Goal: Entertainment & Leisure: Consume media (video, audio)

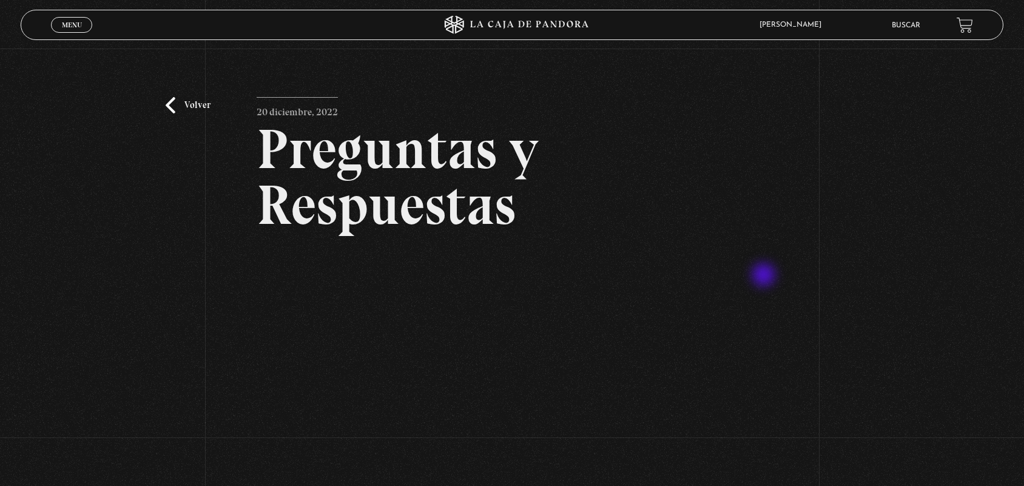
scroll to position [140, 0]
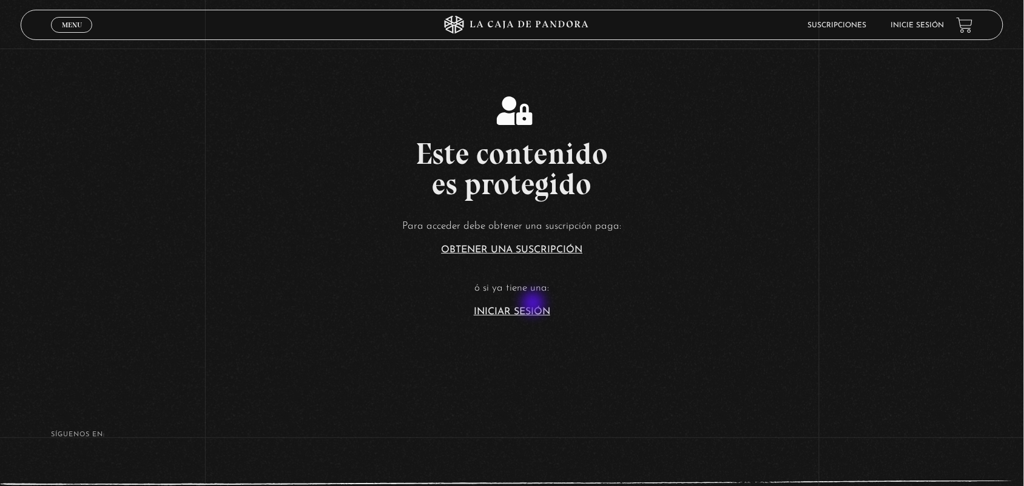
click at [528, 319] on section "Este contenido es protegido Para acceder debe obtener una suscripción paga: Obt…" at bounding box center [512, 194] width 1024 height 389
click at [517, 309] on link "Iniciar Sesión" at bounding box center [512, 312] width 76 height 10
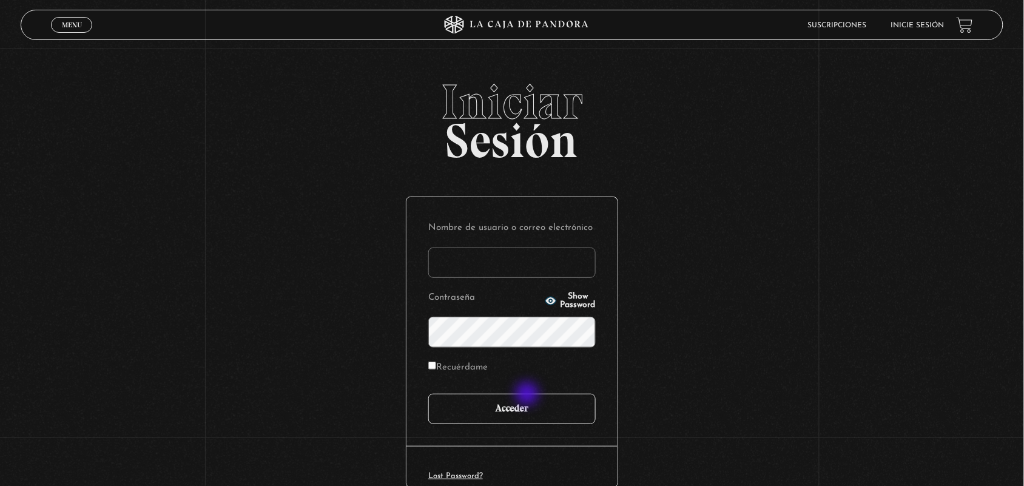
type input "ANGE-LU"
click at [528, 396] on input "Acceder" at bounding box center [511, 409] width 167 height 30
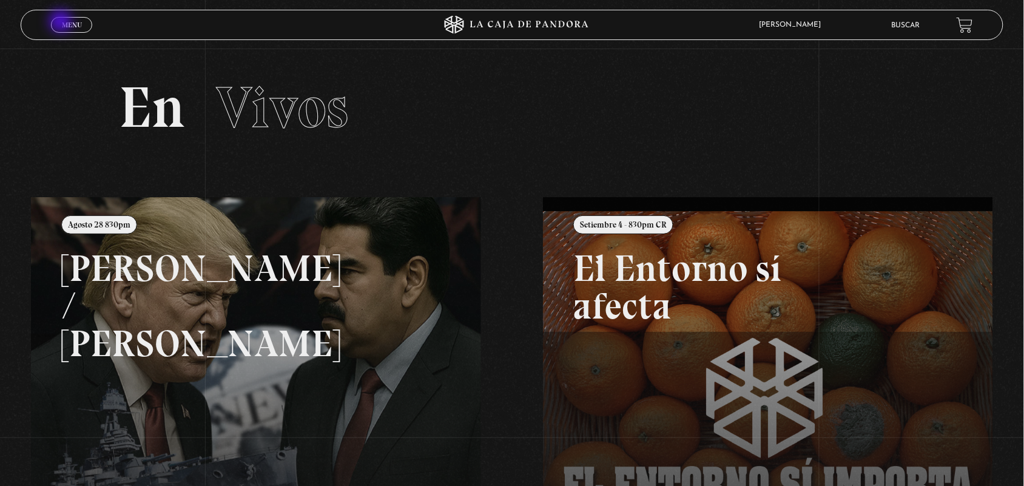
click at [62, 22] on span "Menu" at bounding box center [72, 24] width 20 height 7
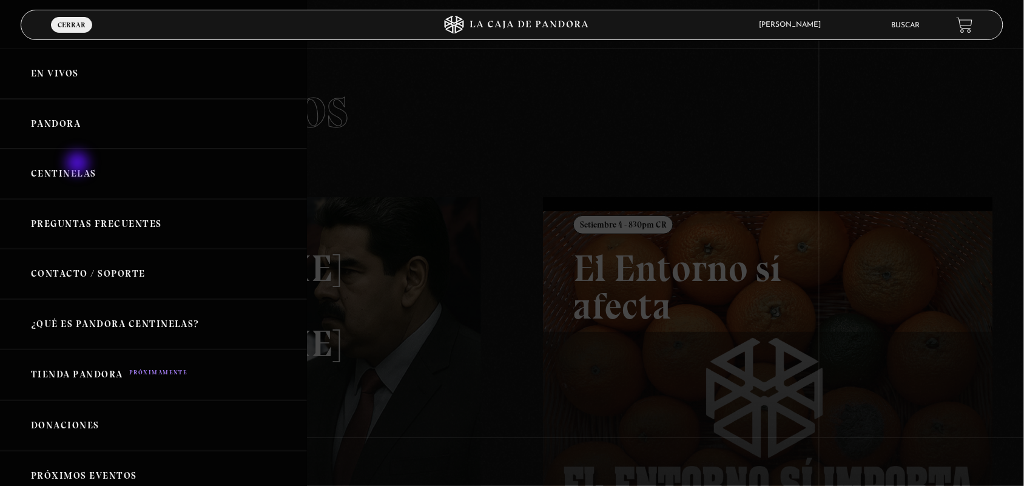
click at [79, 164] on link "Centinelas" at bounding box center [153, 174] width 307 height 50
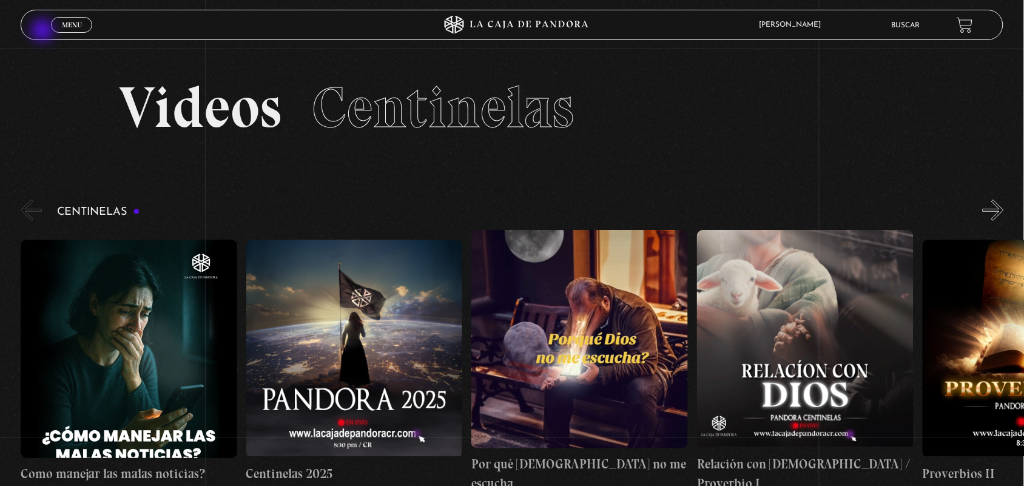
click at [44, 32] on header "Menu Cerrar [PERSON_NAME] En vivos Pandora Centinelas Mi cuenta Salir [GEOGRAPH…" at bounding box center [512, 25] width 983 height 30
click at [59, 29] on link "Menu Cerrar" at bounding box center [71, 25] width 41 height 16
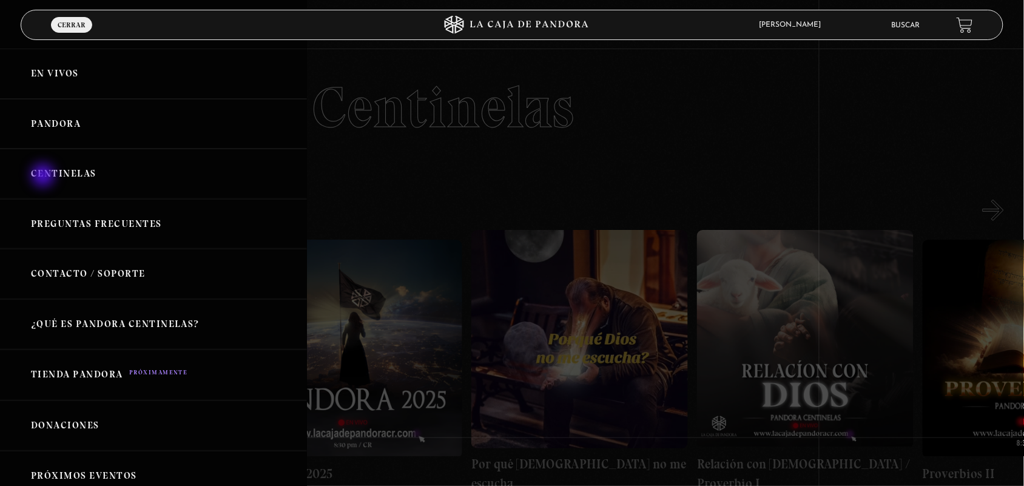
click at [44, 177] on link "Centinelas" at bounding box center [153, 174] width 307 height 50
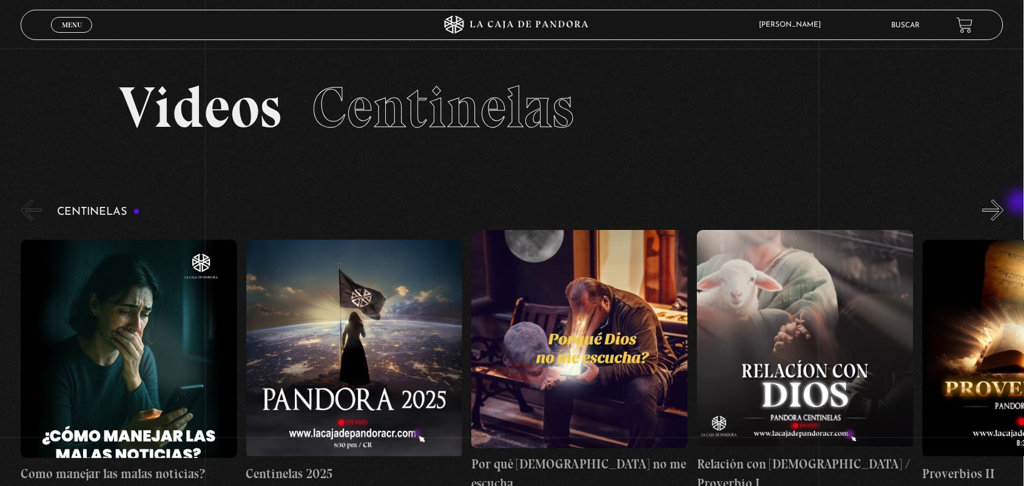
drag, startPoint x: 1021, startPoint y: 203, endPoint x: 1014, endPoint y: 204, distance: 7.4
click at [1014, 204] on div "Centinelas" at bounding box center [522, 344] width 1003 height 295
click at [1004, 204] on button "»" at bounding box center [993, 210] width 21 height 21
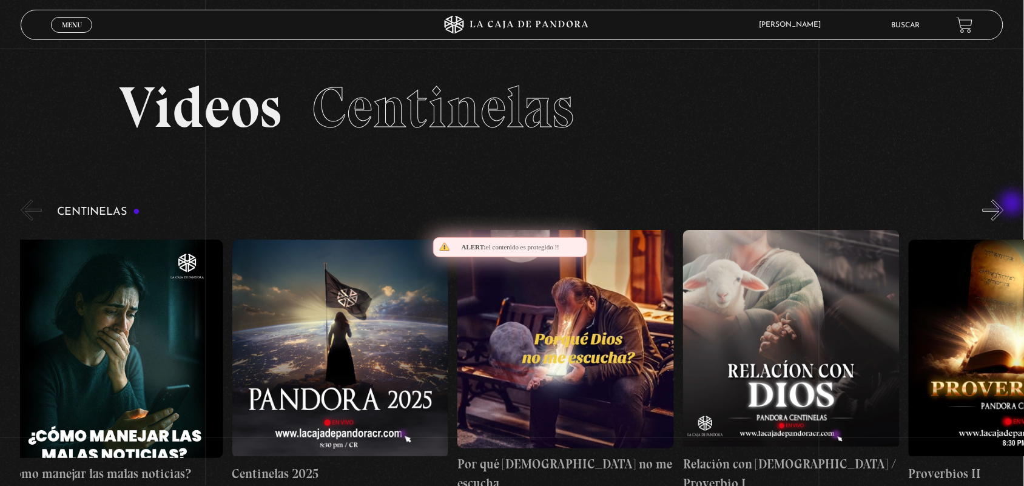
click at [1004, 204] on button "»" at bounding box center [993, 210] width 21 height 21
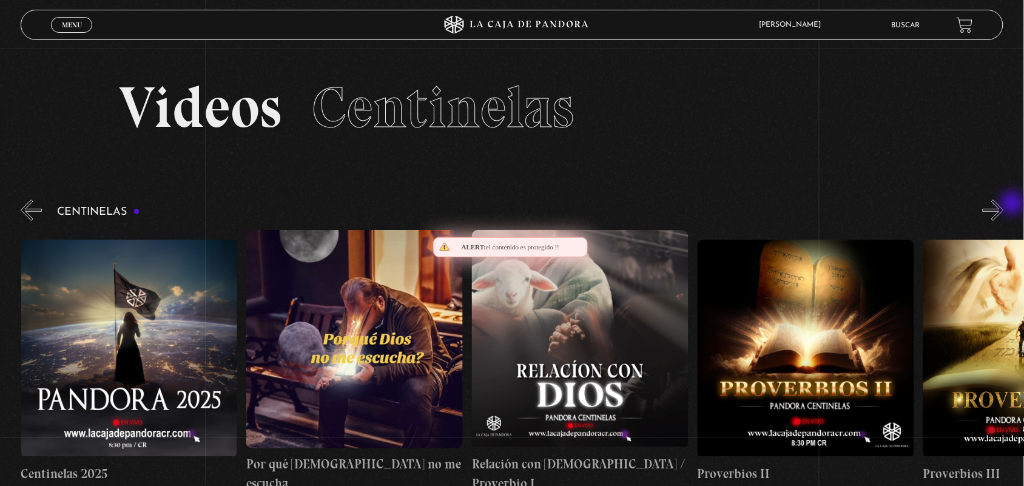
click at [1004, 204] on button "»" at bounding box center [993, 210] width 21 height 21
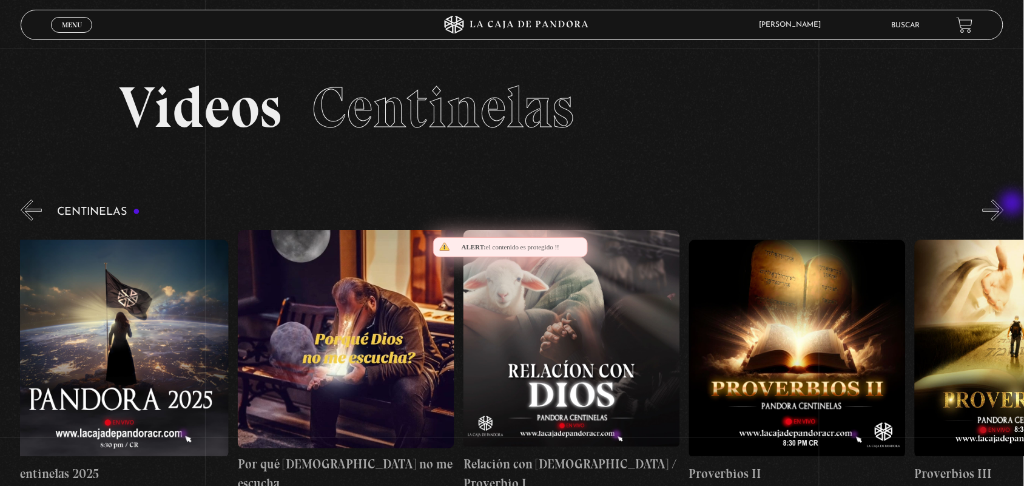
click at [1004, 204] on button "»" at bounding box center [993, 210] width 21 height 21
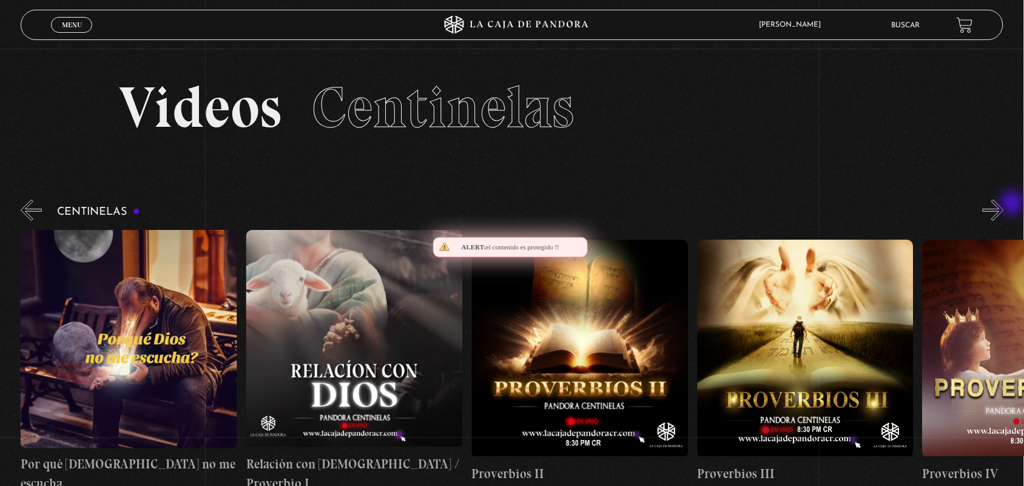
click at [1004, 204] on button "»" at bounding box center [993, 210] width 21 height 21
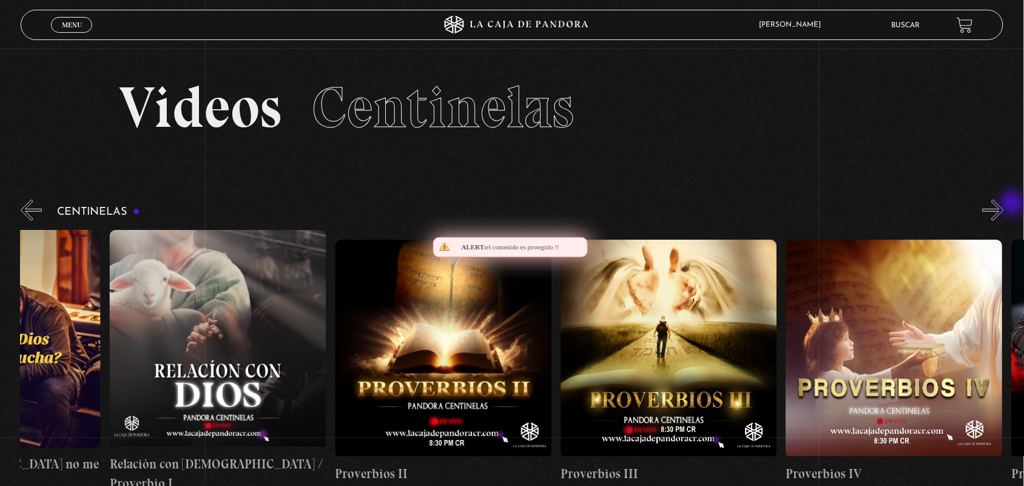
click at [1004, 204] on button "»" at bounding box center [993, 210] width 21 height 21
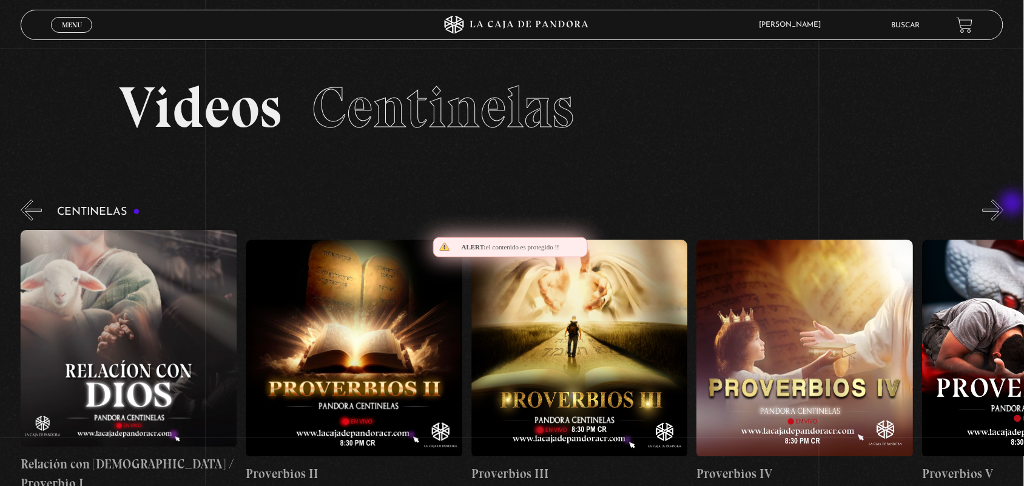
click at [1004, 204] on button "»" at bounding box center [993, 210] width 21 height 21
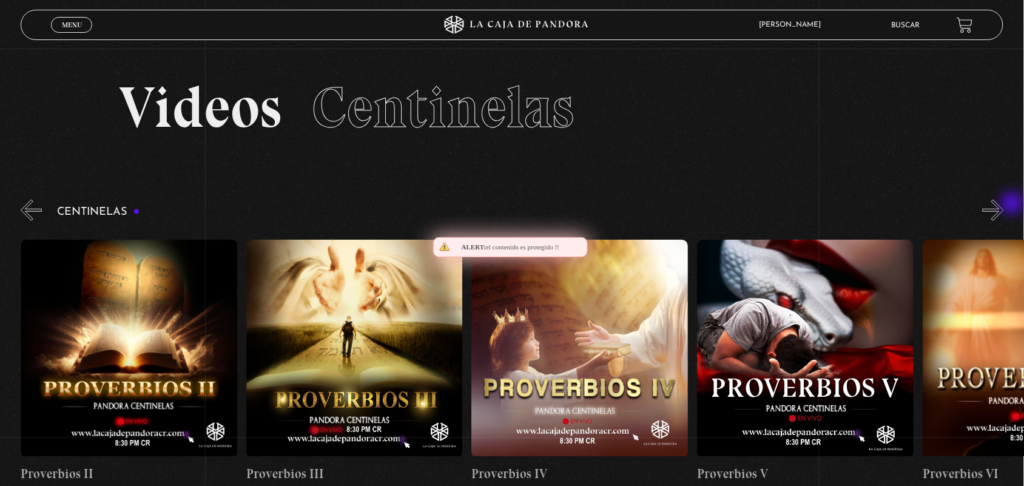
click at [1004, 204] on button "»" at bounding box center [993, 210] width 21 height 21
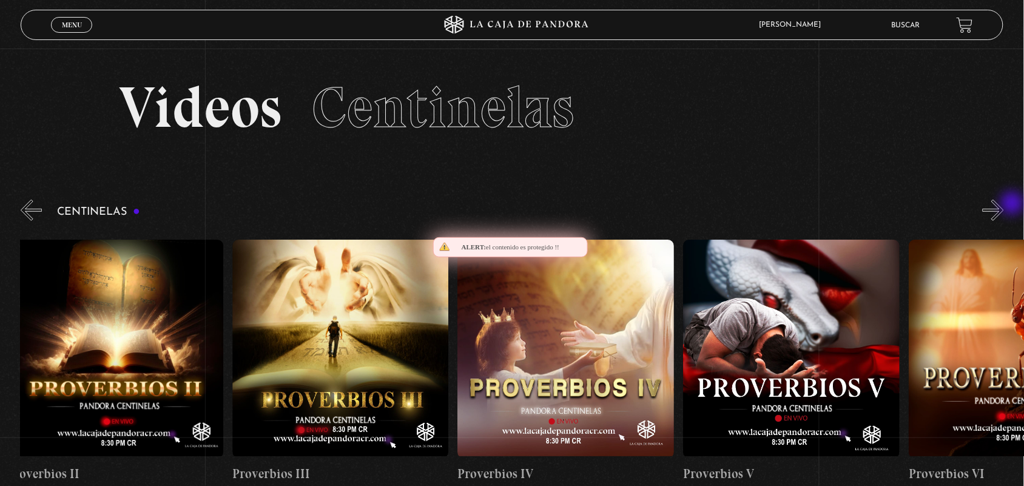
click at [1004, 204] on button "»" at bounding box center [993, 210] width 21 height 21
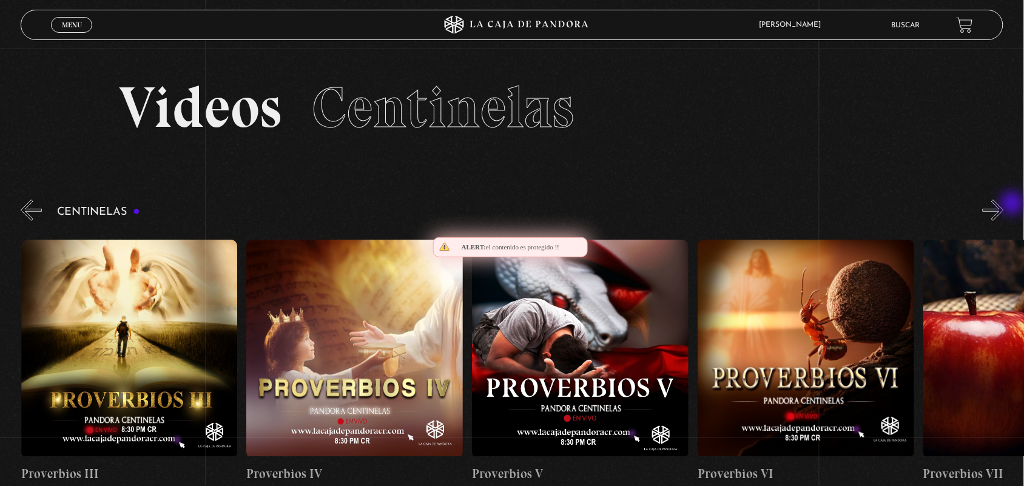
click at [1004, 204] on button "»" at bounding box center [993, 210] width 21 height 21
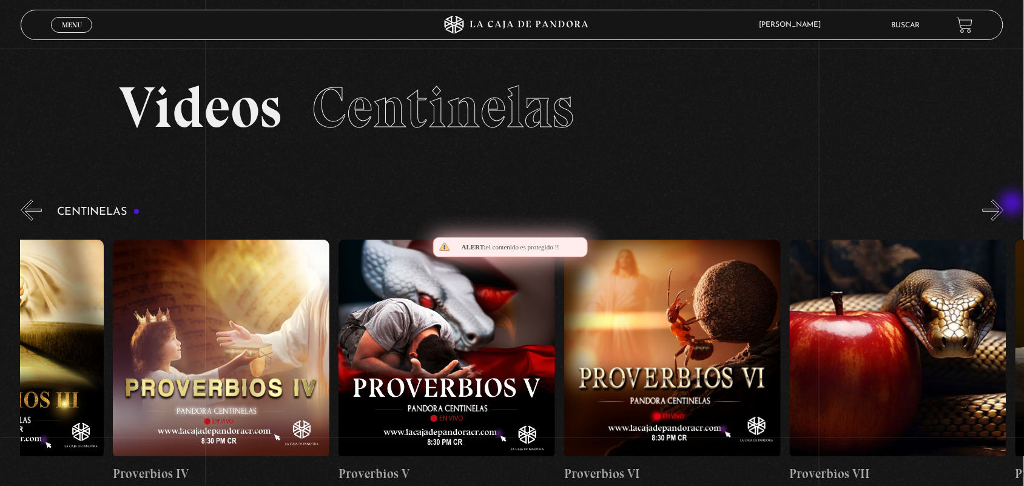
click at [1004, 204] on button "»" at bounding box center [993, 210] width 21 height 21
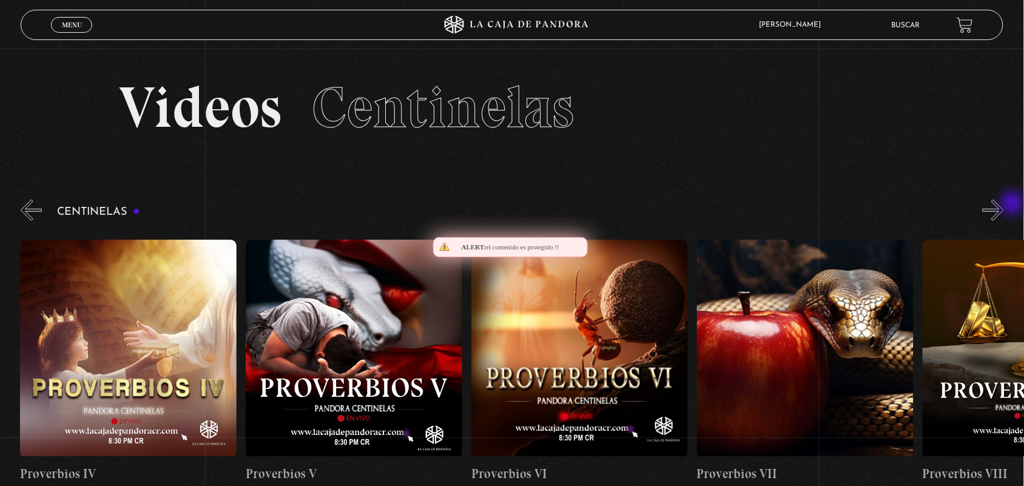
click at [1004, 204] on button "»" at bounding box center [993, 210] width 21 height 21
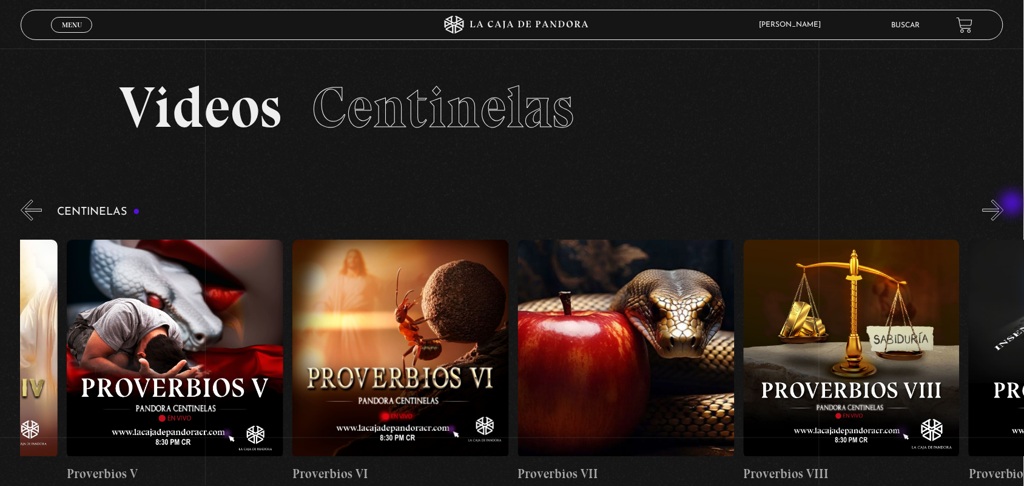
click at [1004, 204] on button "»" at bounding box center [993, 210] width 21 height 21
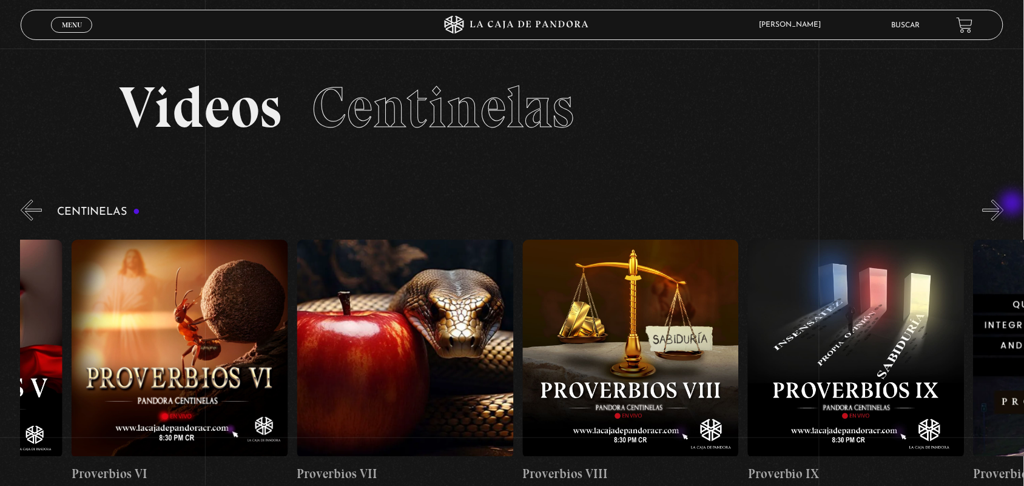
click at [1004, 204] on button "»" at bounding box center [993, 210] width 21 height 21
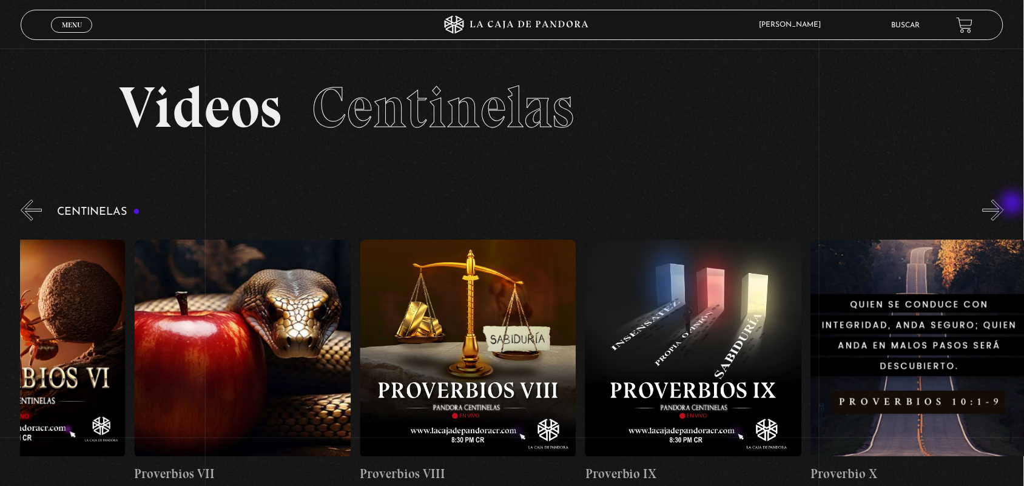
click at [1004, 204] on button "»" at bounding box center [993, 210] width 21 height 21
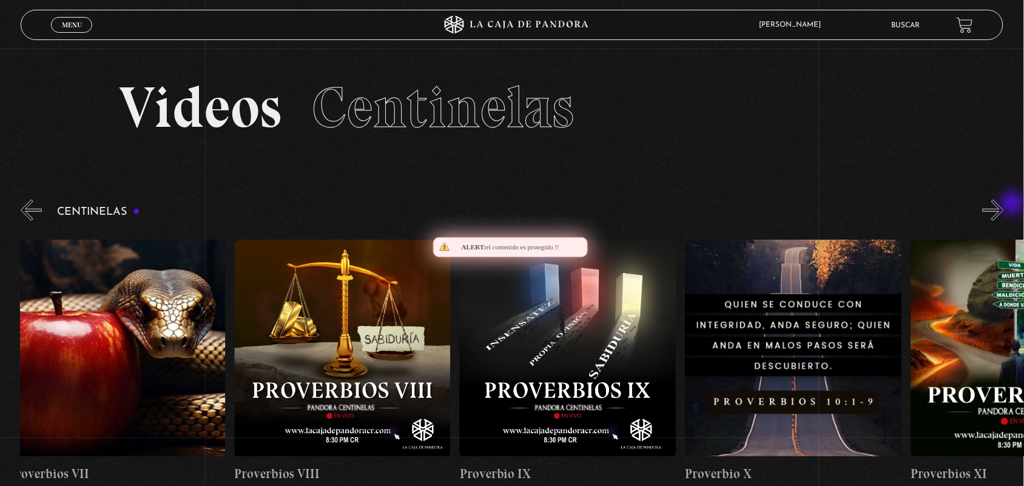
click at [1004, 204] on button "»" at bounding box center [993, 210] width 21 height 21
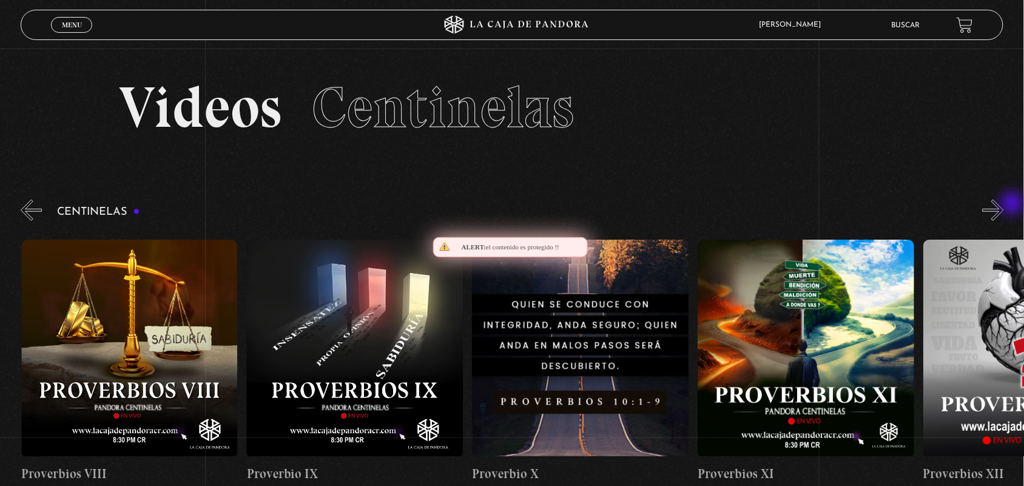
click at [1004, 204] on button "»" at bounding box center [993, 210] width 21 height 21
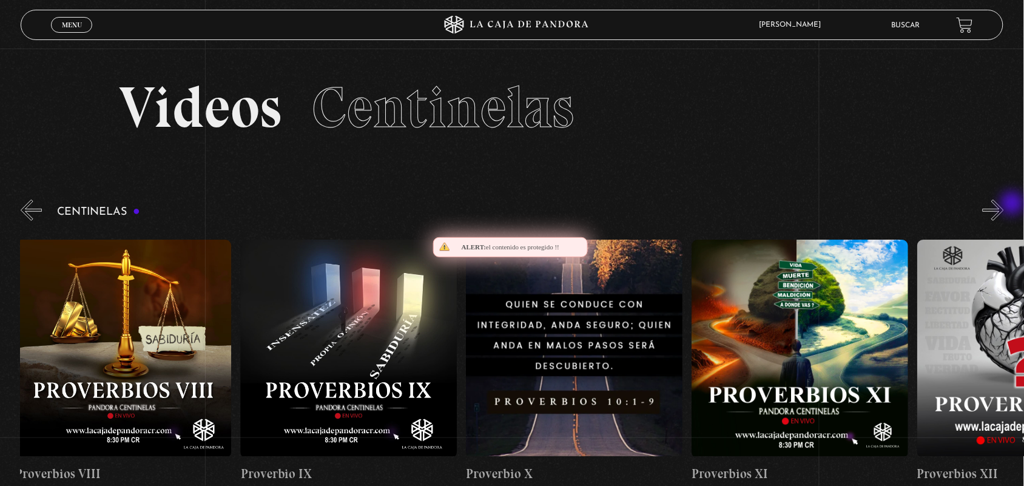
click at [1004, 204] on button "»" at bounding box center [993, 210] width 21 height 21
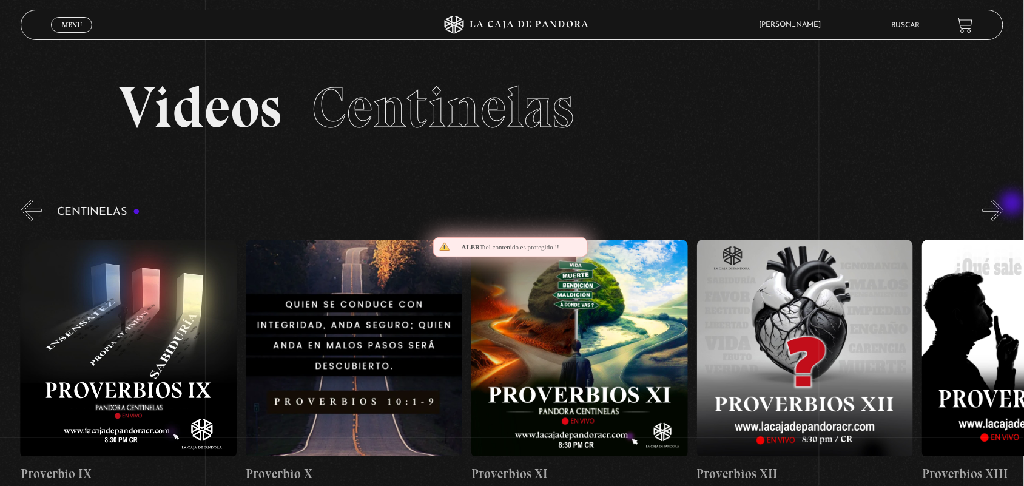
click at [1004, 204] on button "»" at bounding box center [993, 210] width 21 height 21
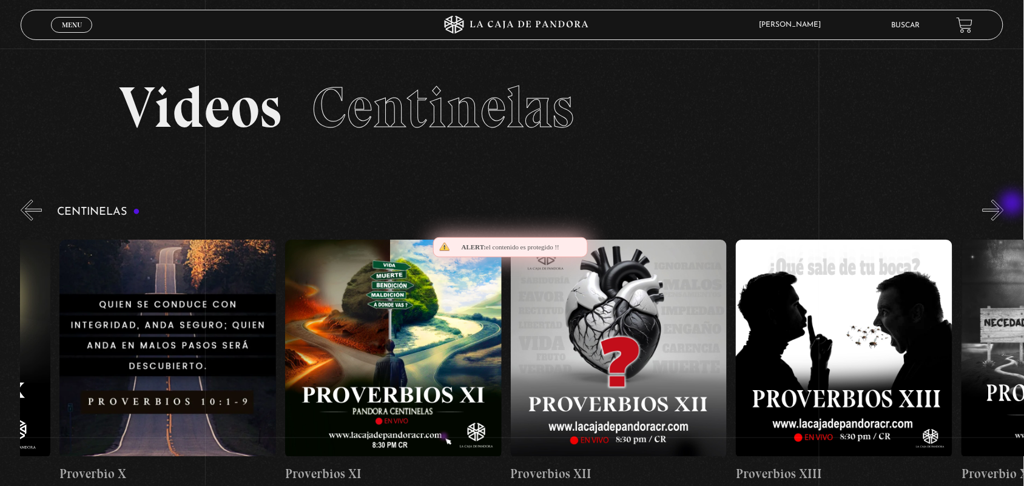
click at [1004, 204] on button "»" at bounding box center [993, 210] width 21 height 21
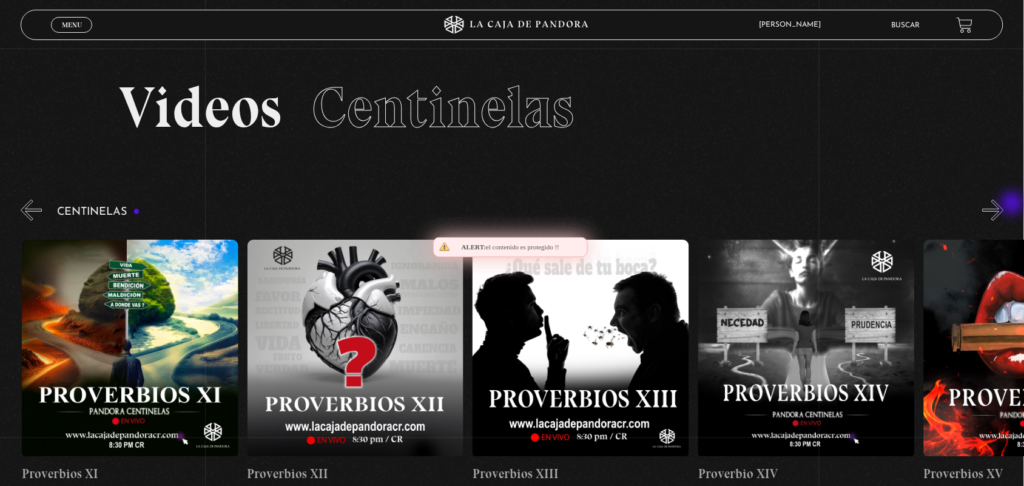
click at [1004, 204] on button "»" at bounding box center [993, 210] width 21 height 21
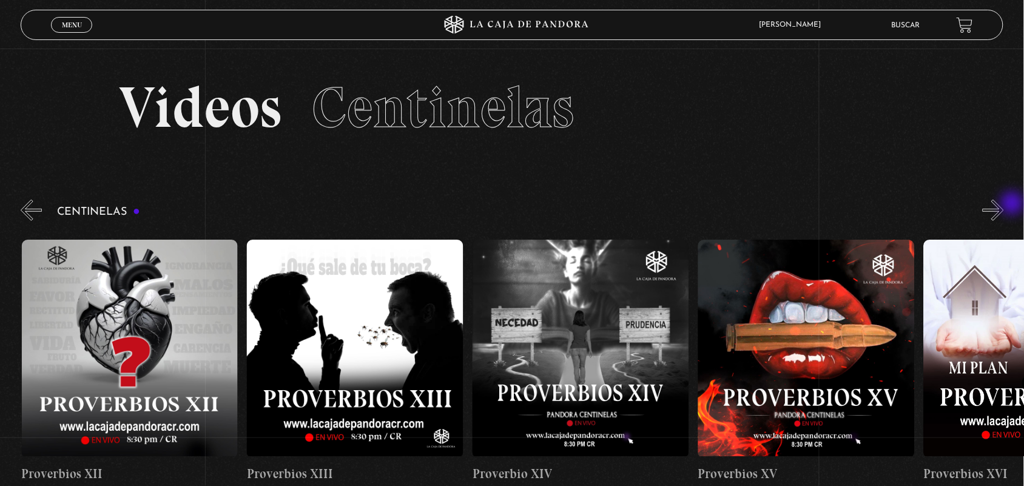
click at [1004, 204] on button "»" at bounding box center [993, 210] width 21 height 21
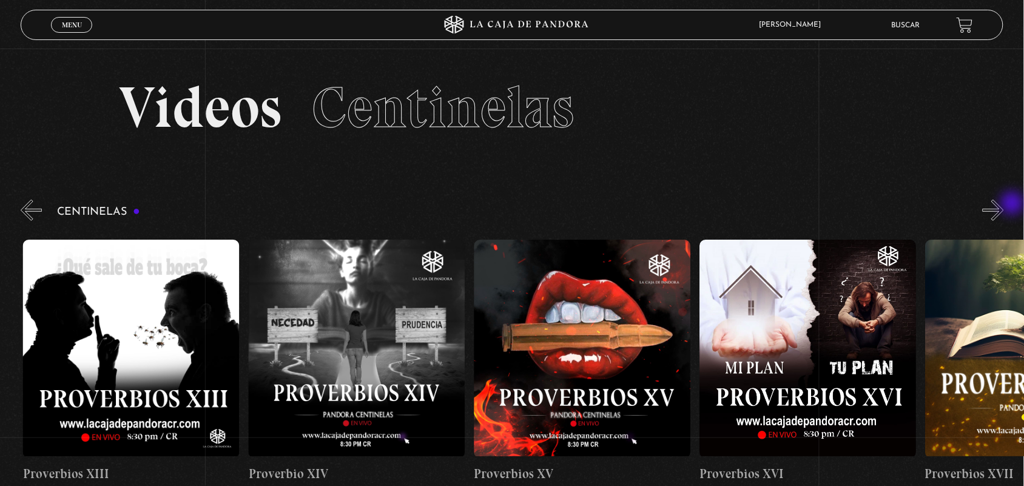
click at [1004, 204] on button "»" at bounding box center [993, 210] width 21 height 21
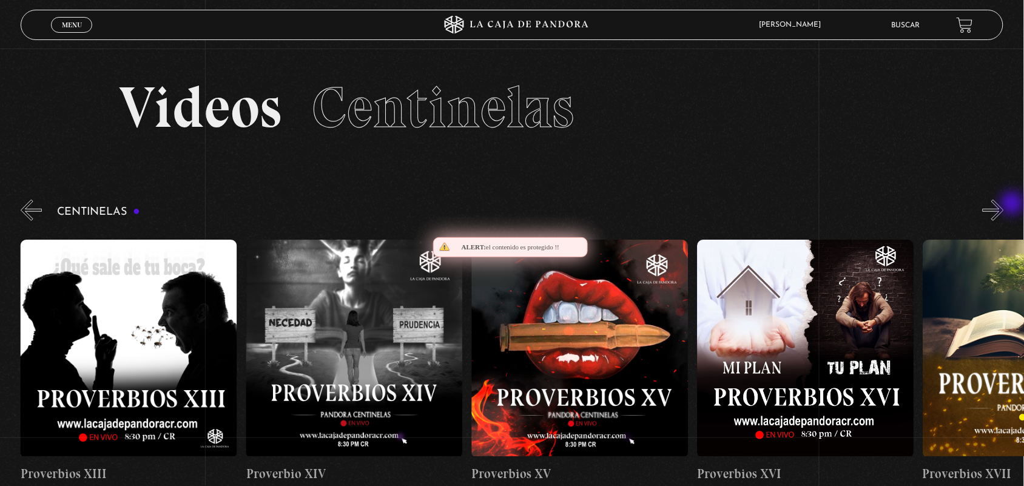
scroll to position [0, 3609]
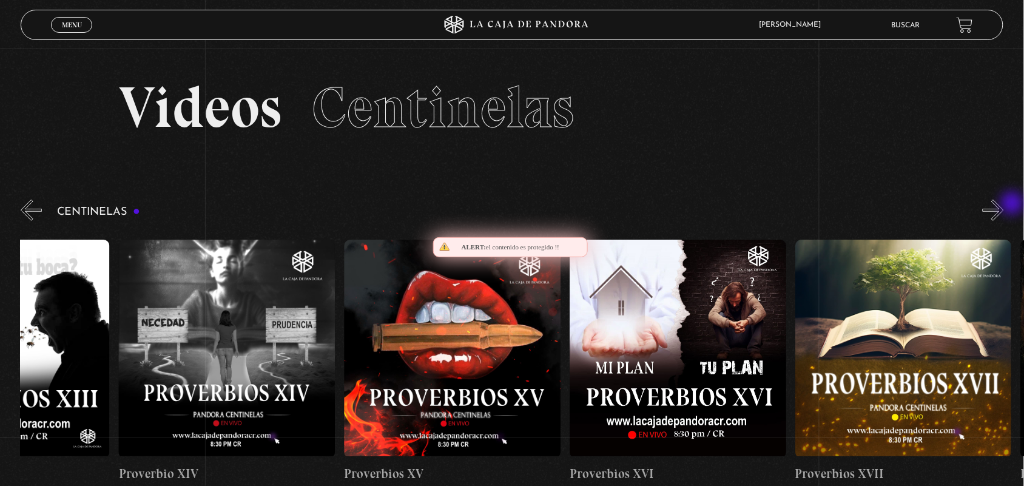
click at [1004, 204] on button "»" at bounding box center [993, 210] width 21 height 21
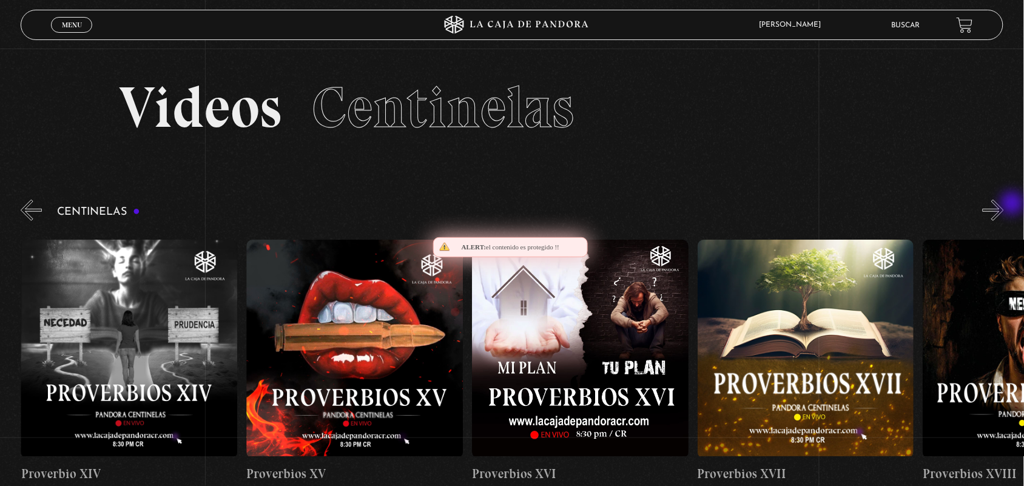
click at [1004, 204] on button "»" at bounding box center [993, 210] width 21 height 21
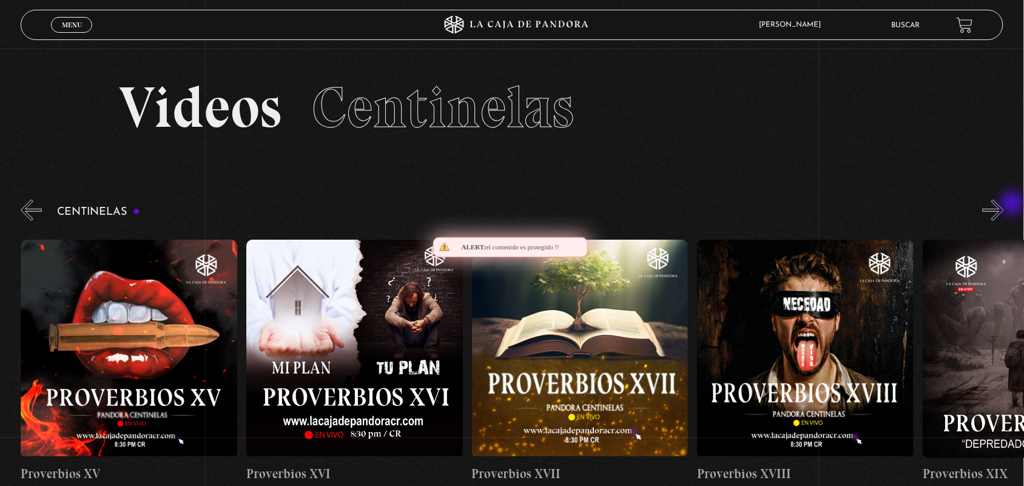
click at [1004, 204] on button "»" at bounding box center [993, 210] width 21 height 21
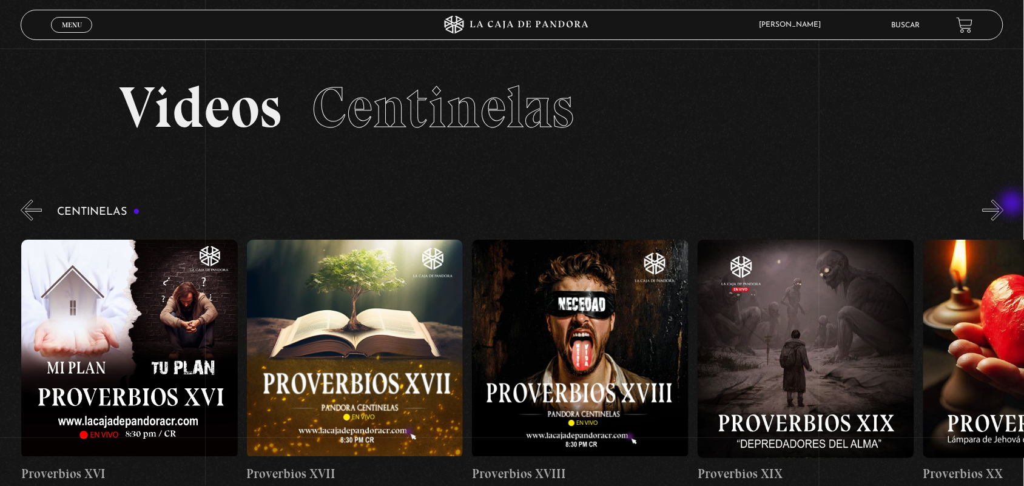
click at [1004, 204] on button "»" at bounding box center [993, 210] width 21 height 21
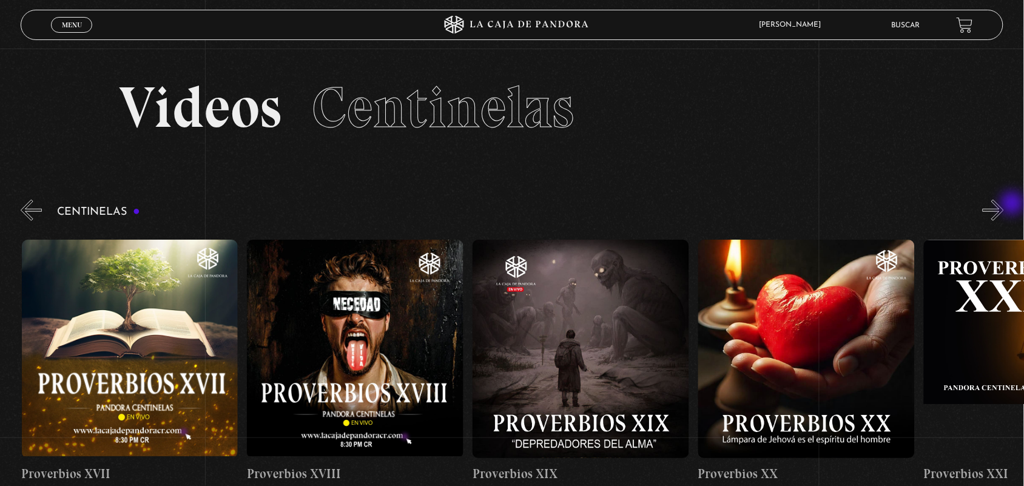
click at [1004, 204] on button "»" at bounding box center [993, 210] width 21 height 21
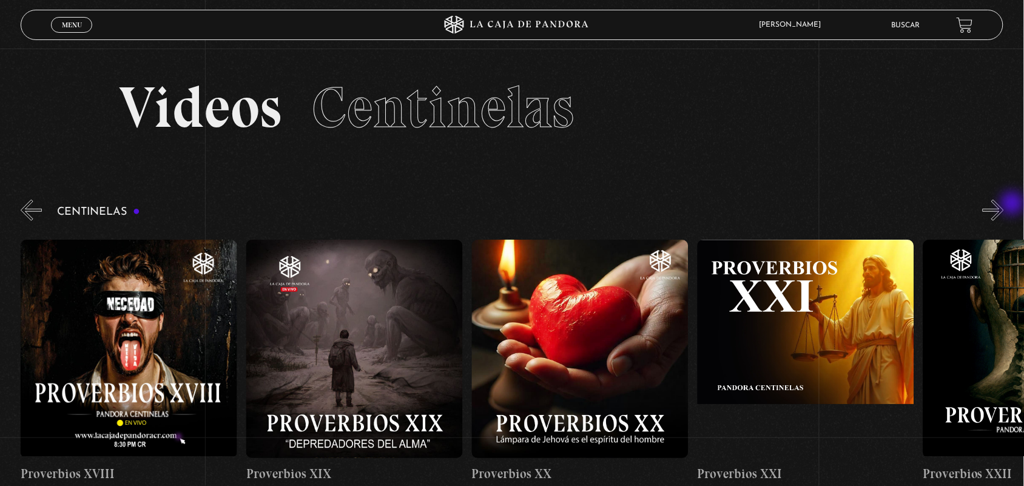
click at [1004, 204] on button "»" at bounding box center [993, 210] width 21 height 21
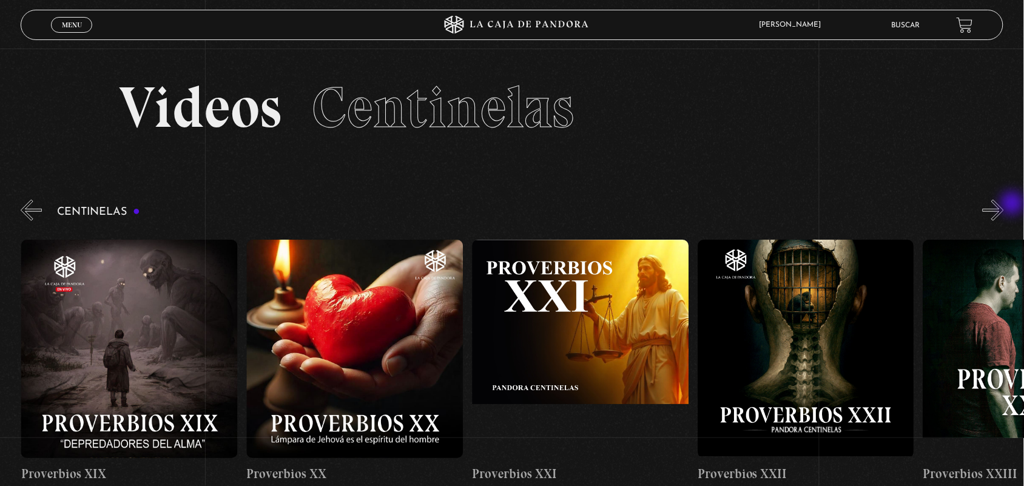
click at [1004, 204] on button "»" at bounding box center [993, 210] width 21 height 21
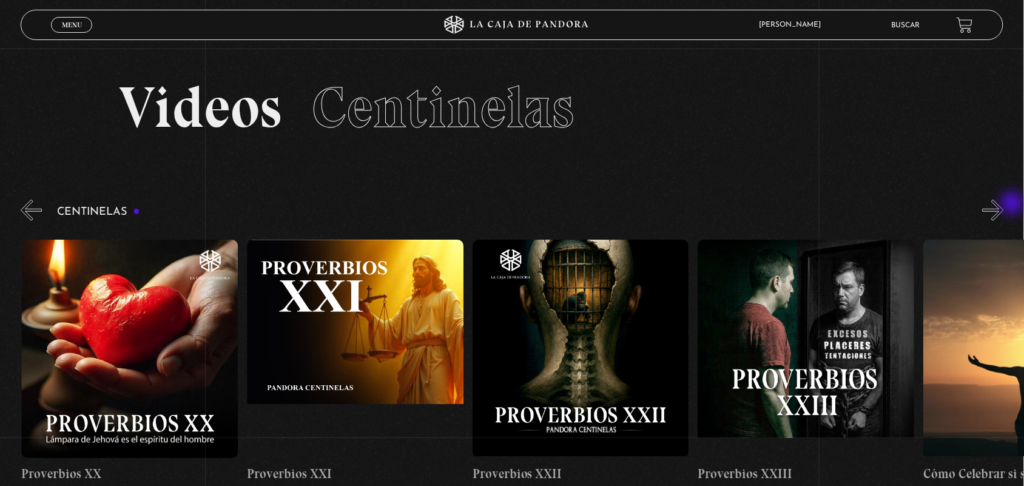
click at [1004, 204] on button "»" at bounding box center [993, 210] width 21 height 21
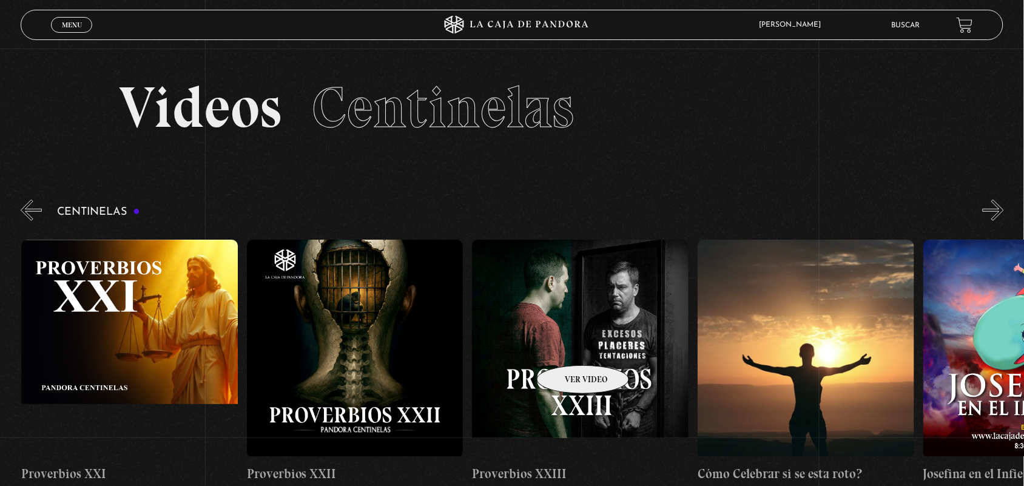
scroll to position [0, 5188]
click at [531, 343] on figure at bounding box center [579, 349] width 217 height 218
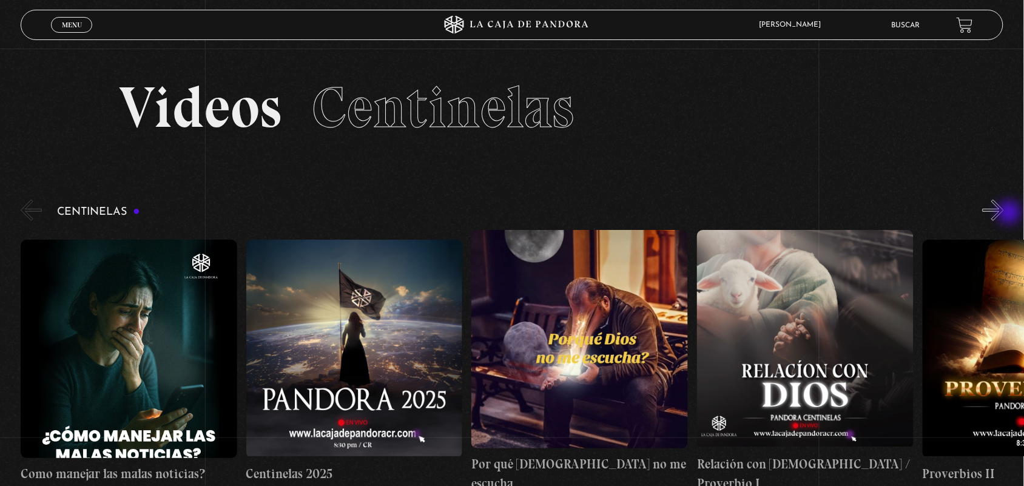
click at [1004, 214] on button "»" at bounding box center [993, 210] width 21 height 21
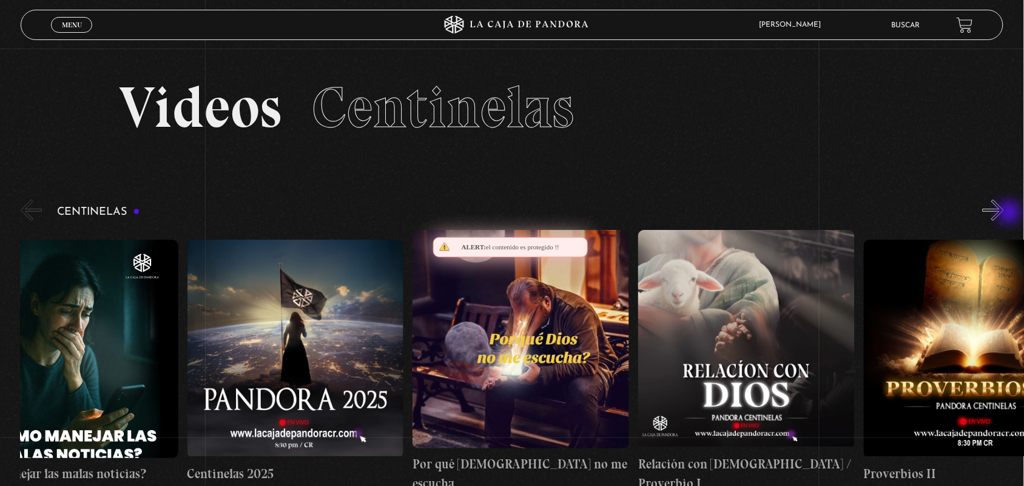
click at [1004, 214] on button "»" at bounding box center [993, 210] width 21 height 21
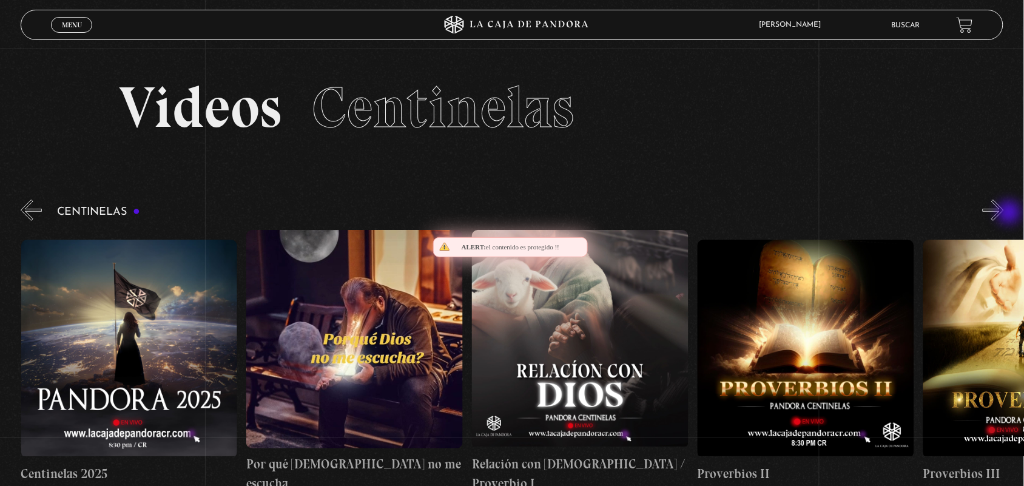
click at [1004, 214] on button "»" at bounding box center [993, 210] width 21 height 21
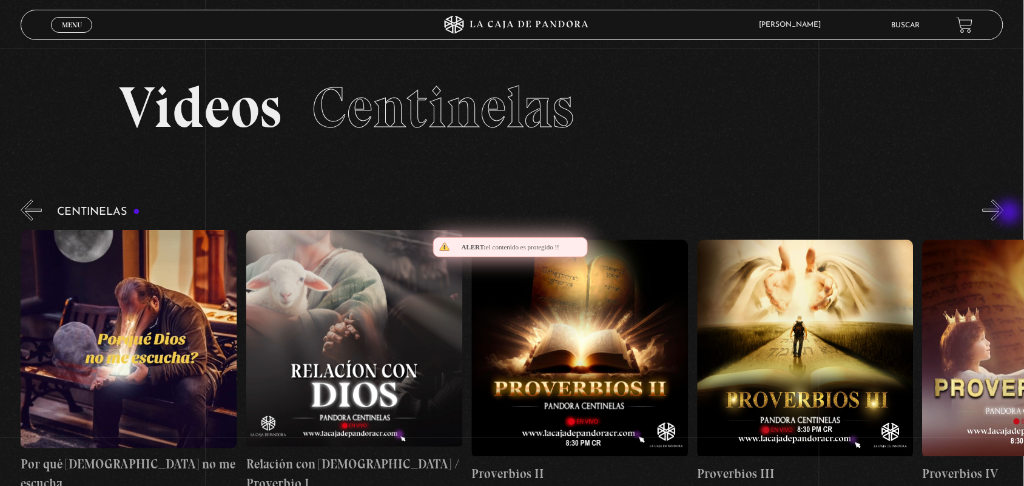
click at [1004, 214] on button "»" at bounding box center [993, 210] width 21 height 21
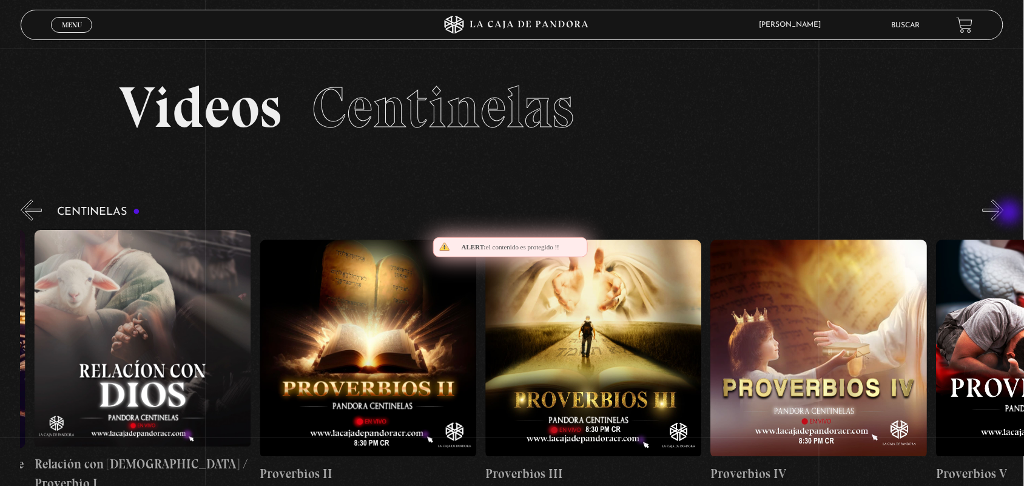
click at [1004, 214] on button "»" at bounding box center [993, 210] width 21 height 21
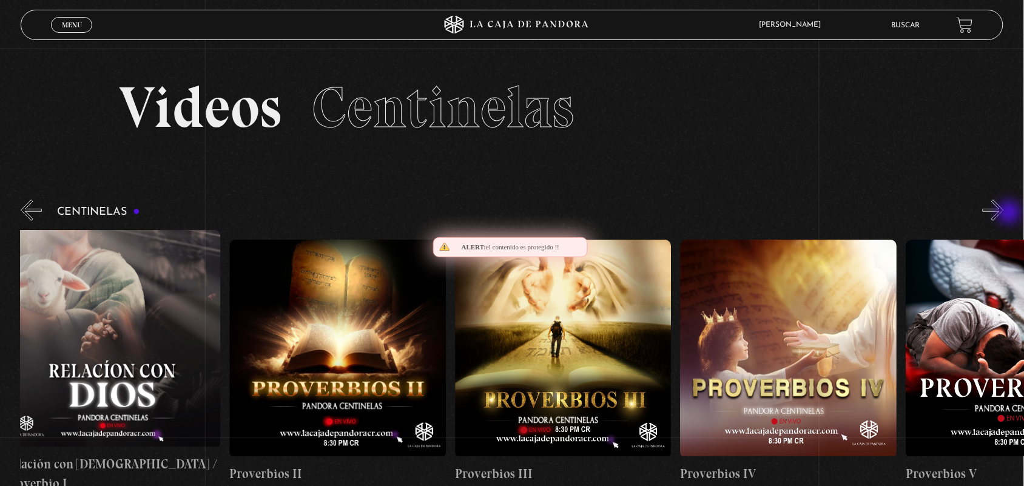
click at [1004, 214] on button "»" at bounding box center [993, 210] width 21 height 21
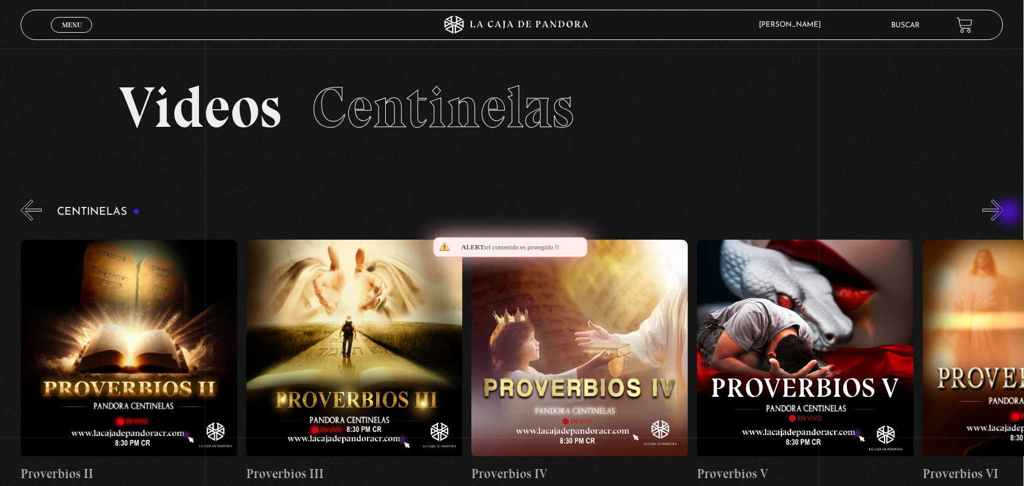
click at [1004, 214] on button "»" at bounding box center [993, 210] width 21 height 21
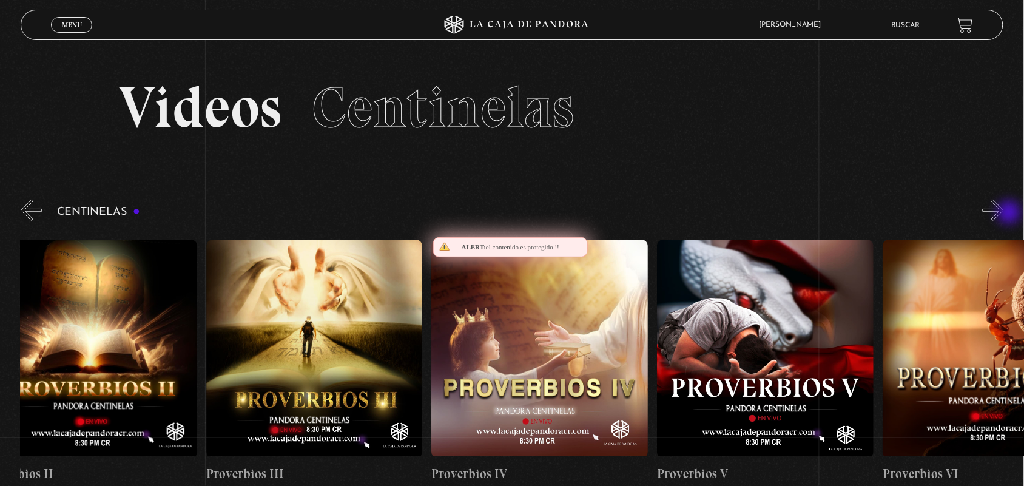
click at [1004, 214] on button "»" at bounding box center [993, 210] width 21 height 21
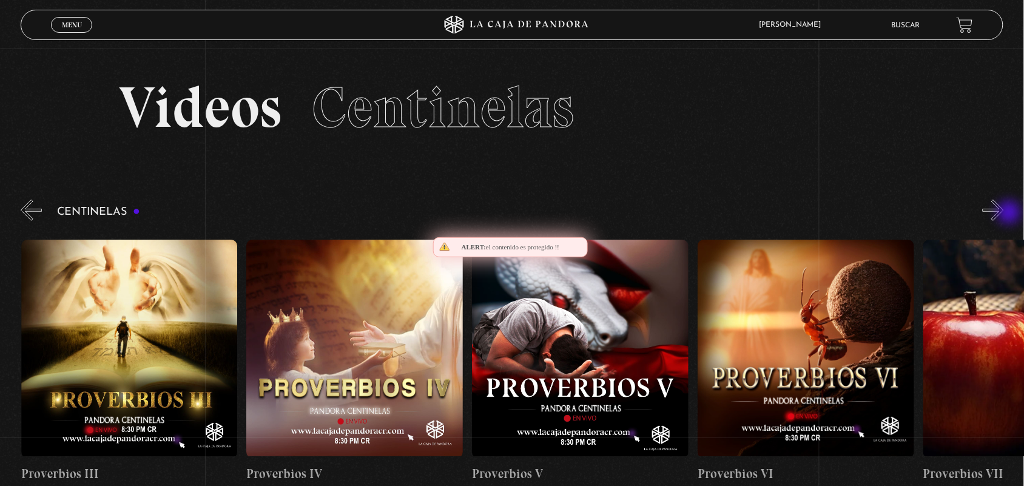
click at [1004, 214] on button "»" at bounding box center [993, 210] width 21 height 21
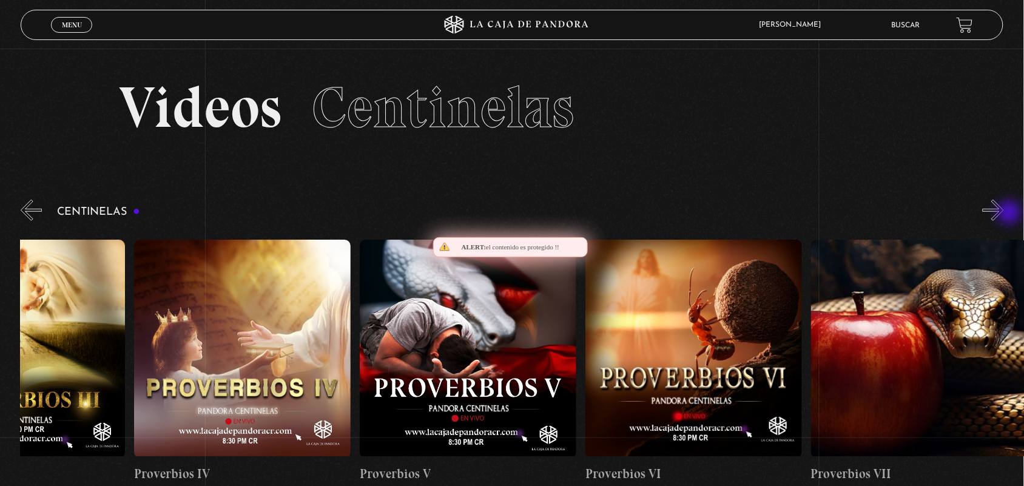
click at [1004, 214] on button "»" at bounding box center [993, 210] width 21 height 21
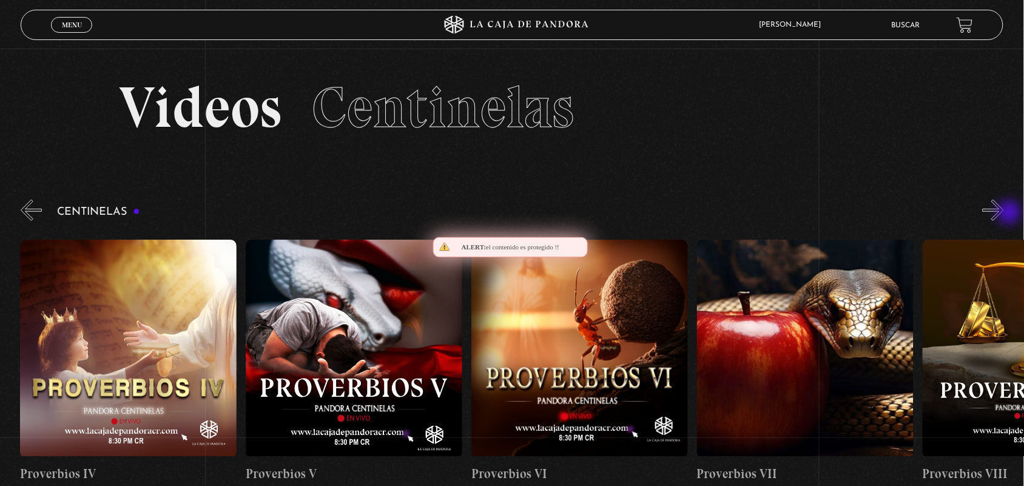
click at [1004, 214] on button "»" at bounding box center [993, 210] width 21 height 21
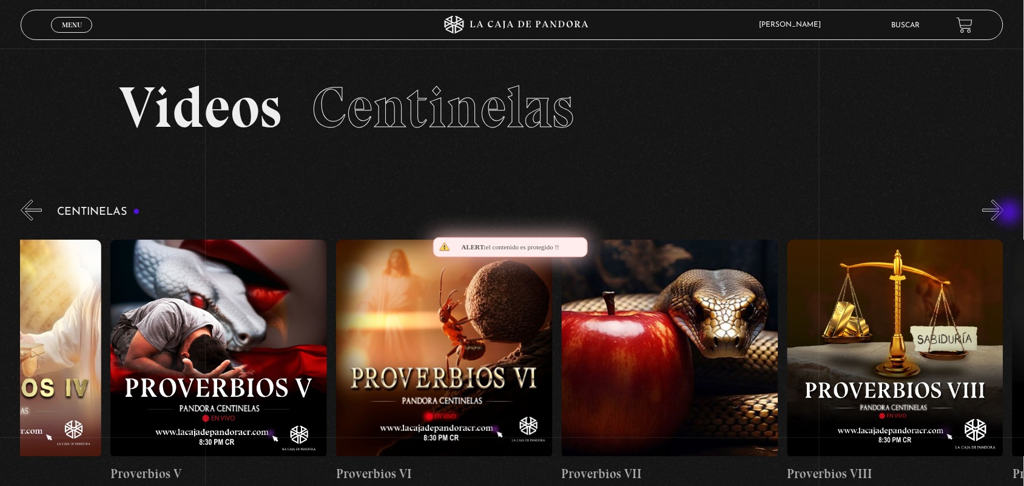
click at [1004, 214] on button "»" at bounding box center [993, 210] width 21 height 21
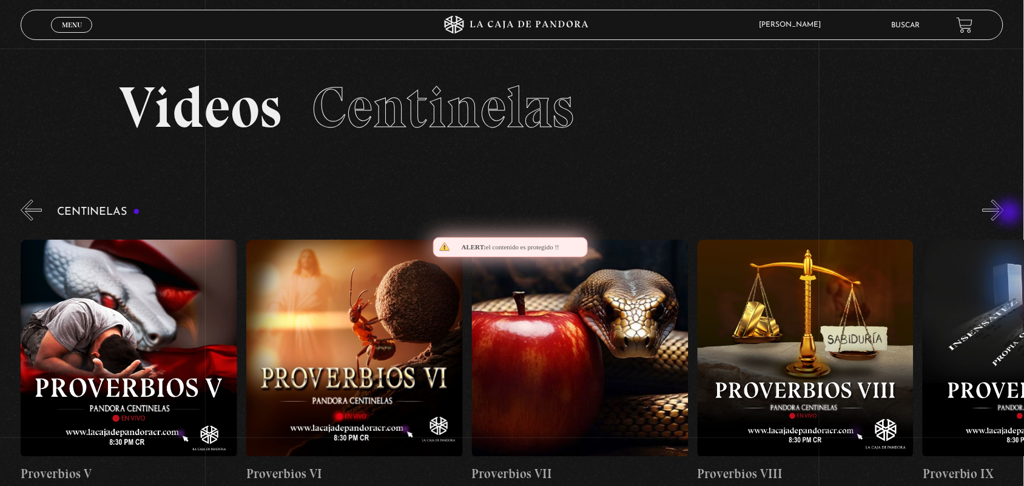
click at [1004, 214] on button "»" at bounding box center [993, 210] width 21 height 21
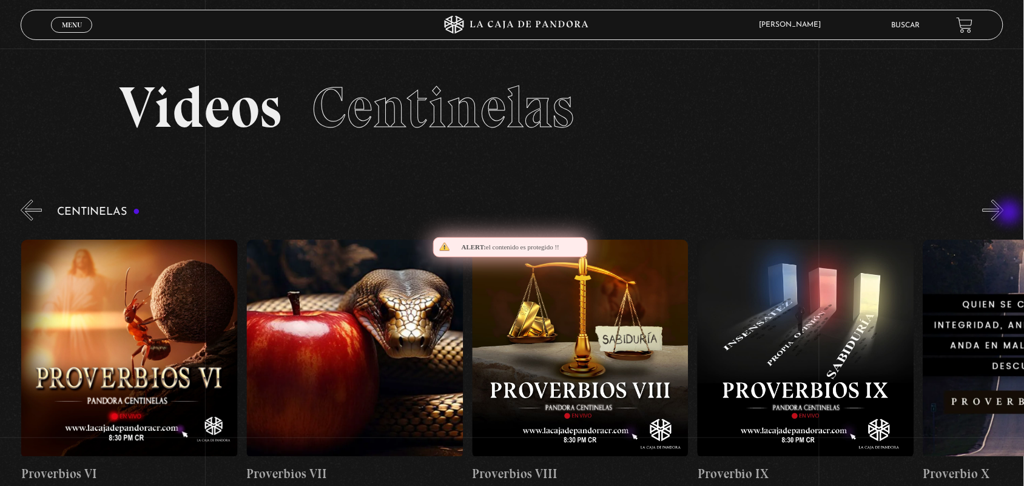
click at [1004, 214] on button "»" at bounding box center [993, 210] width 21 height 21
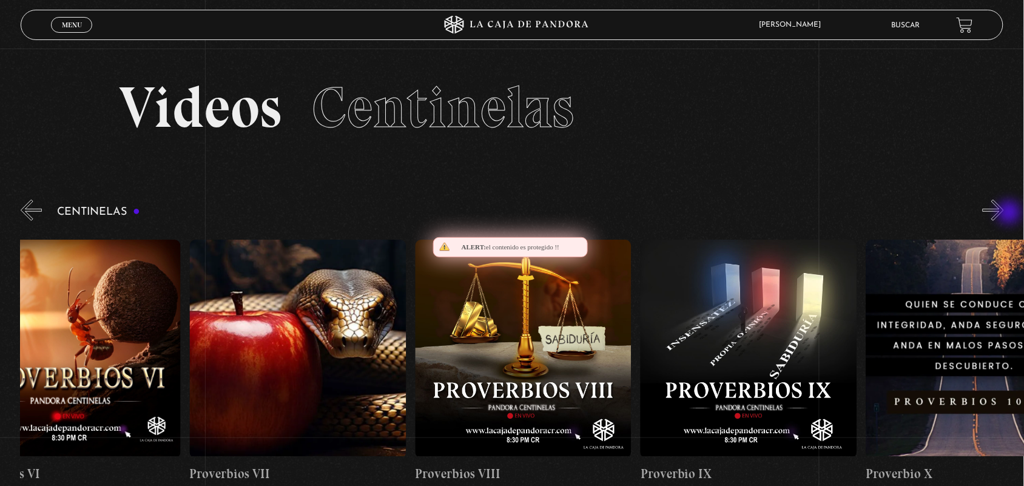
click at [1004, 214] on button "»" at bounding box center [993, 210] width 21 height 21
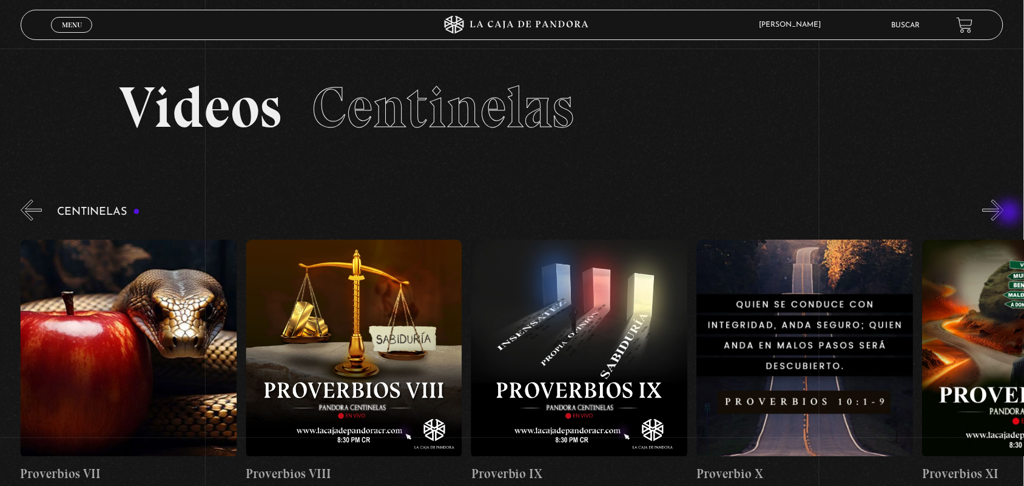
click at [1004, 214] on button "»" at bounding box center [993, 210] width 21 height 21
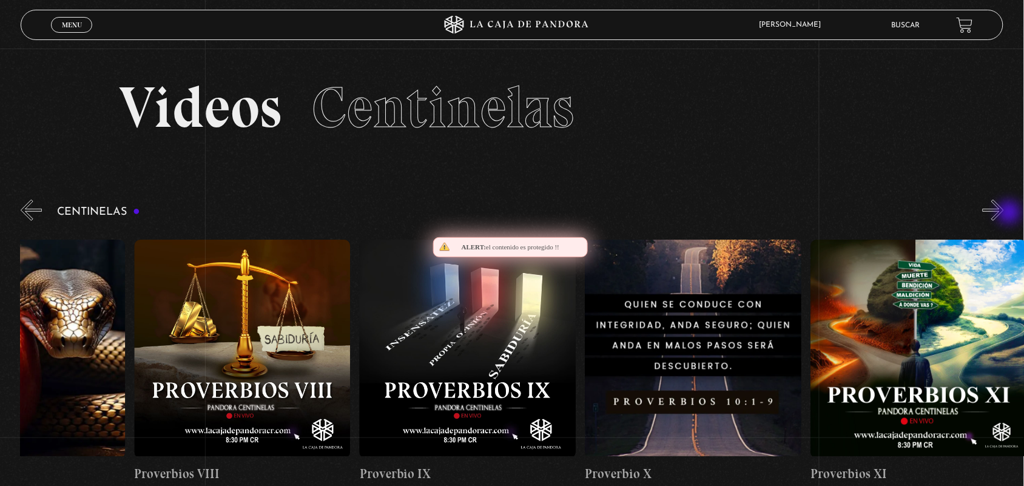
click at [1004, 214] on button "»" at bounding box center [993, 210] width 21 height 21
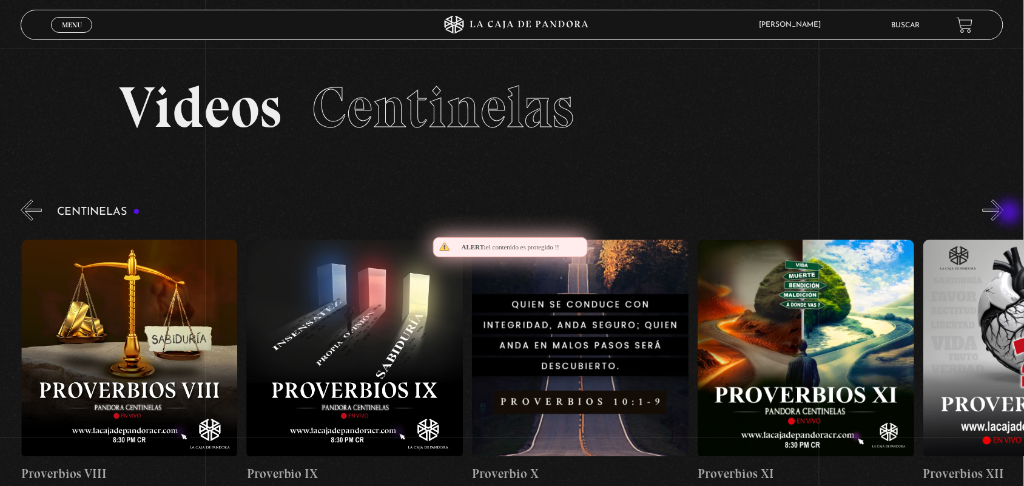
click at [1004, 214] on button "»" at bounding box center [993, 210] width 21 height 21
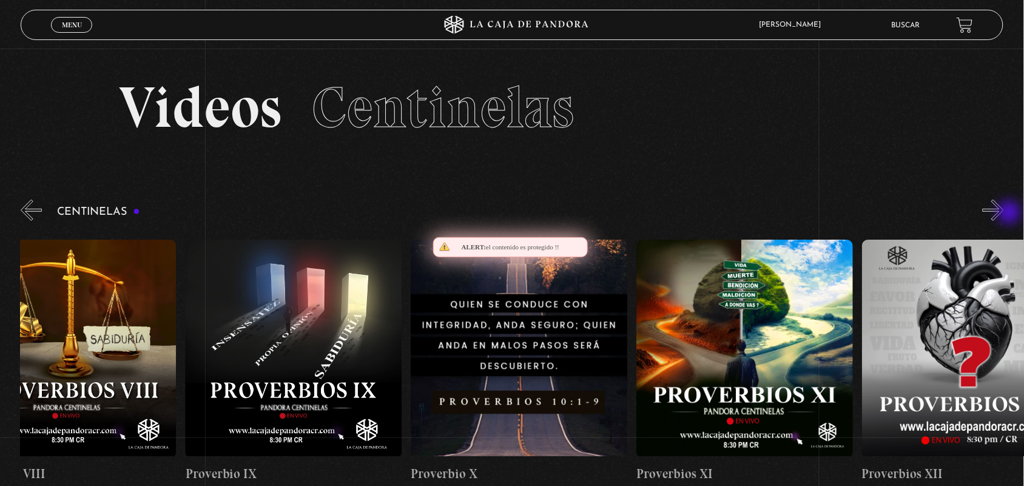
click at [1004, 214] on button "»" at bounding box center [993, 210] width 21 height 21
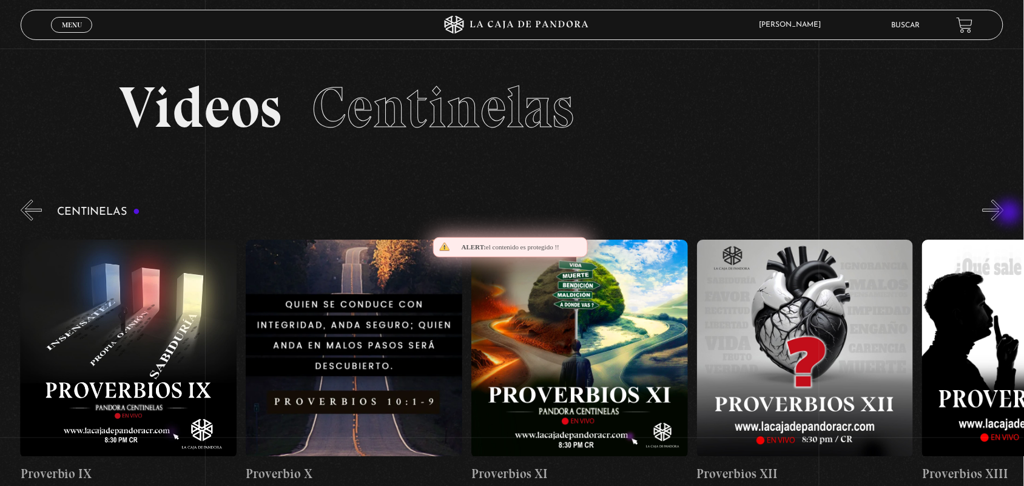
click at [1004, 214] on button "»" at bounding box center [993, 210] width 21 height 21
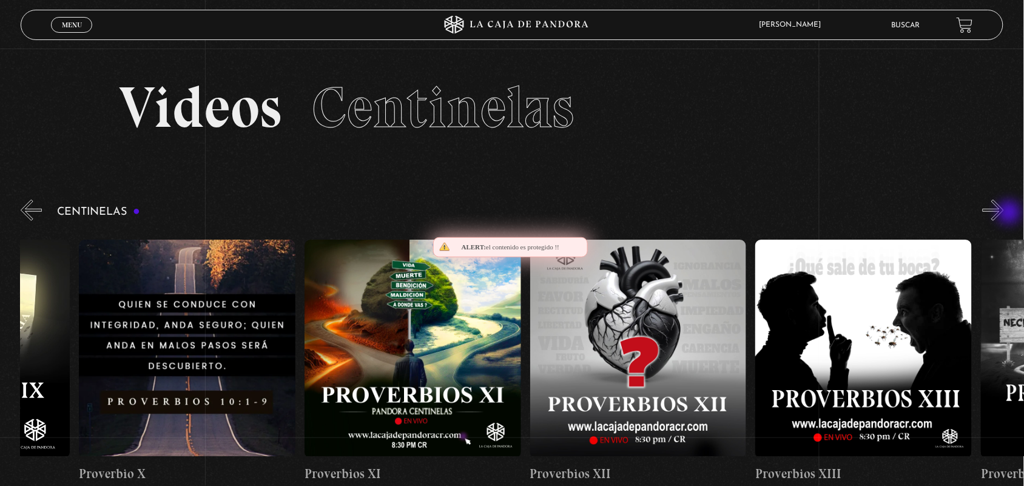
click at [1004, 214] on button "»" at bounding box center [993, 210] width 21 height 21
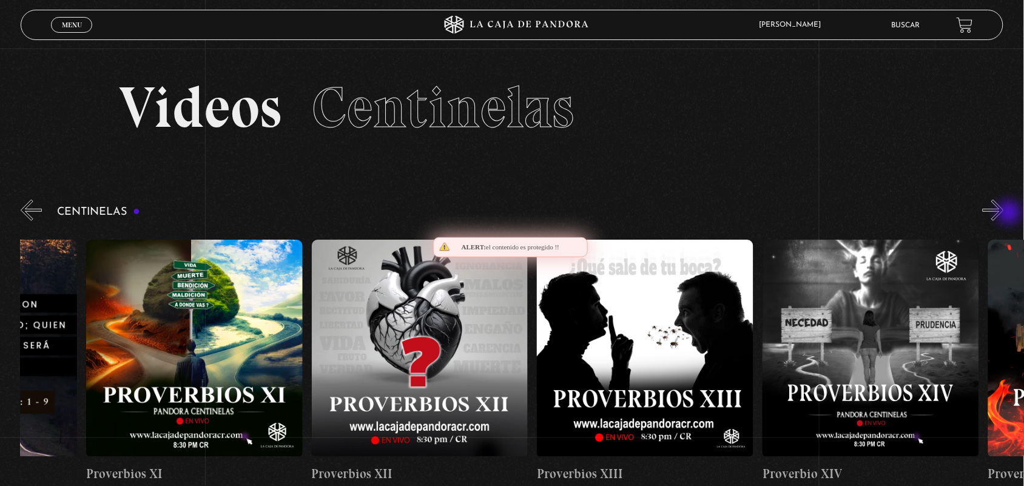
click at [1004, 214] on button "»" at bounding box center [993, 210] width 21 height 21
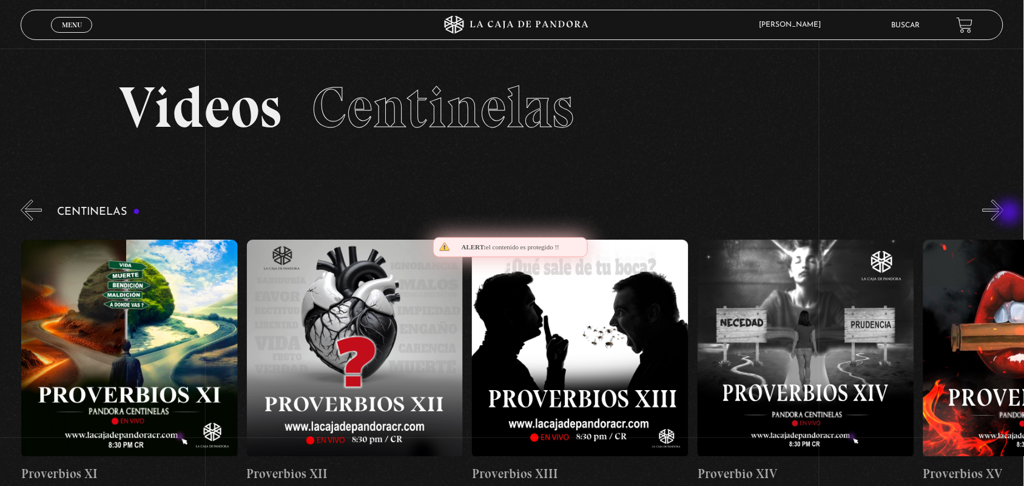
click at [1004, 214] on button "»" at bounding box center [993, 210] width 21 height 21
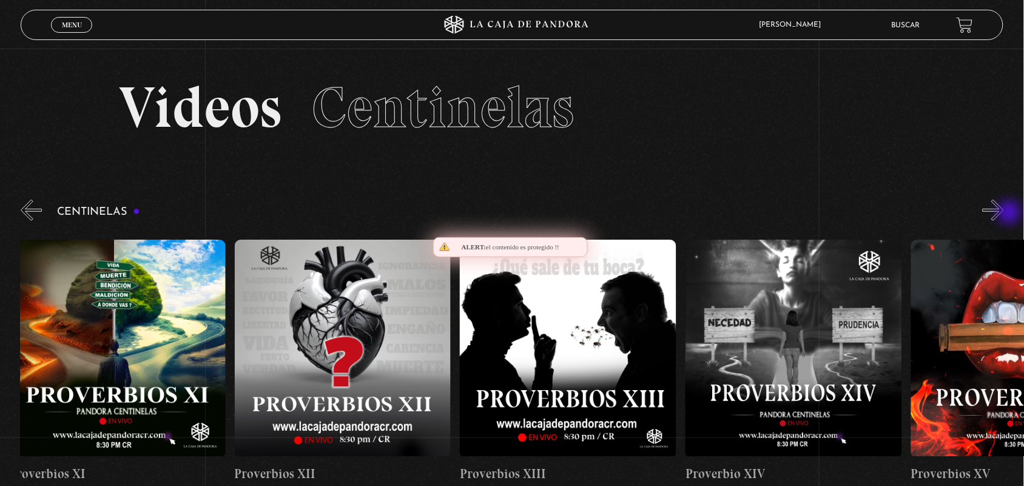
click at [1004, 214] on button "»" at bounding box center [993, 210] width 21 height 21
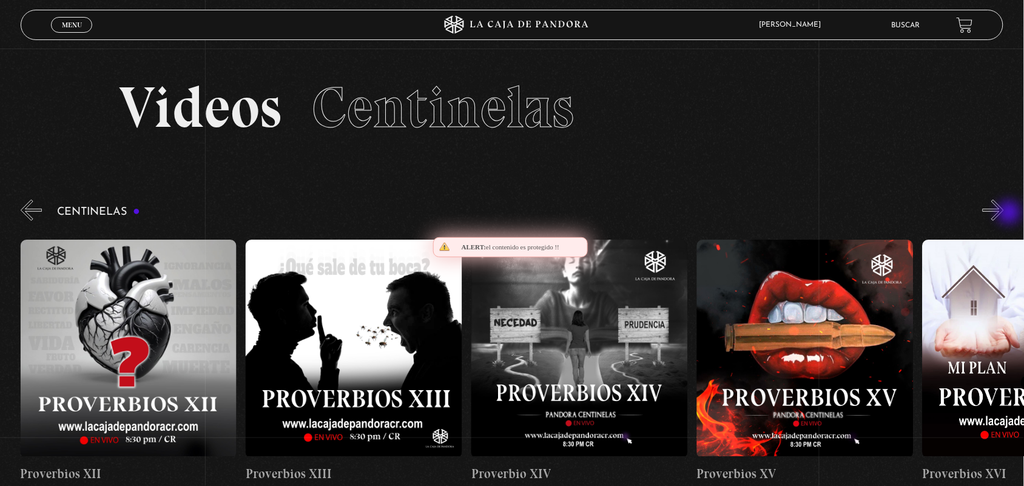
click at [1004, 214] on button "»" at bounding box center [993, 210] width 21 height 21
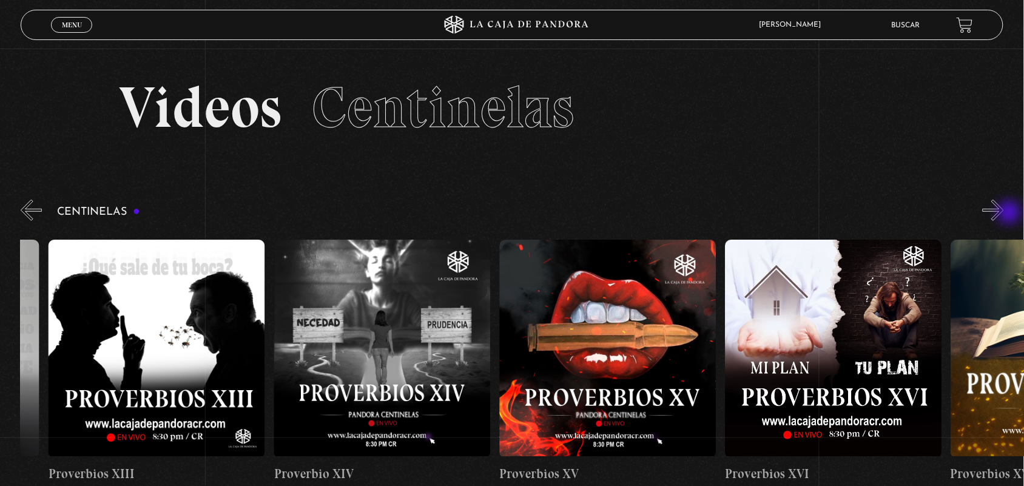
click at [1004, 214] on button "»" at bounding box center [993, 210] width 21 height 21
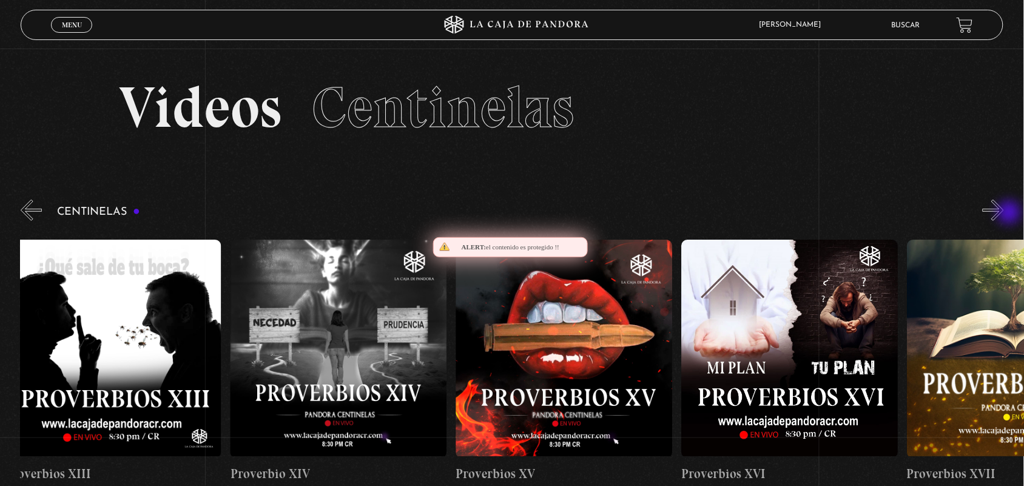
click at [1004, 214] on button "»" at bounding box center [993, 210] width 21 height 21
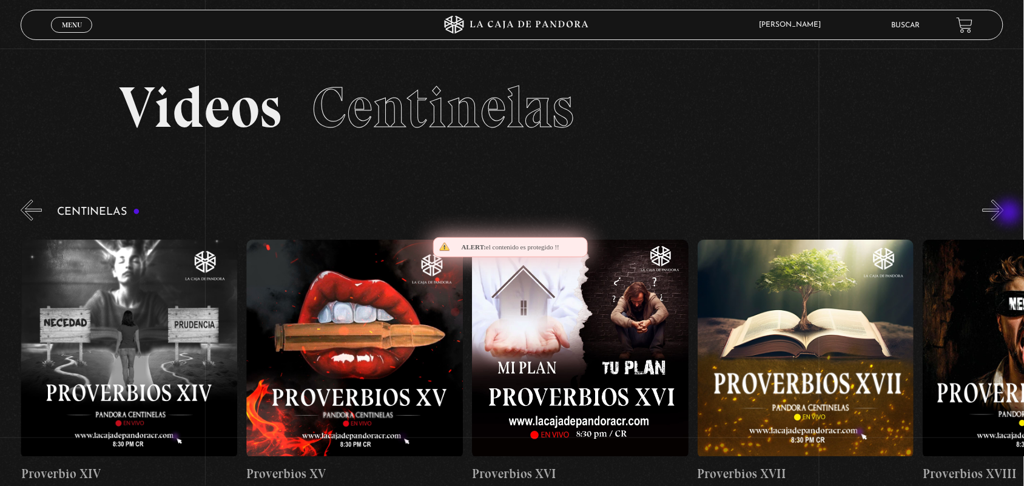
click at [1004, 214] on button "»" at bounding box center [993, 210] width 21 height 21
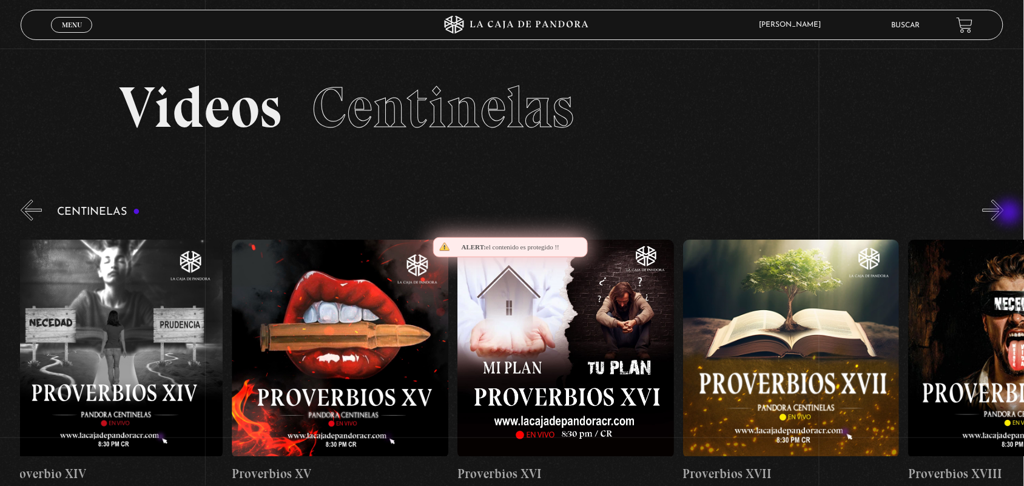
click at [1004, 214] on button "»" at bounding box center [993, 210] width 21 height 21
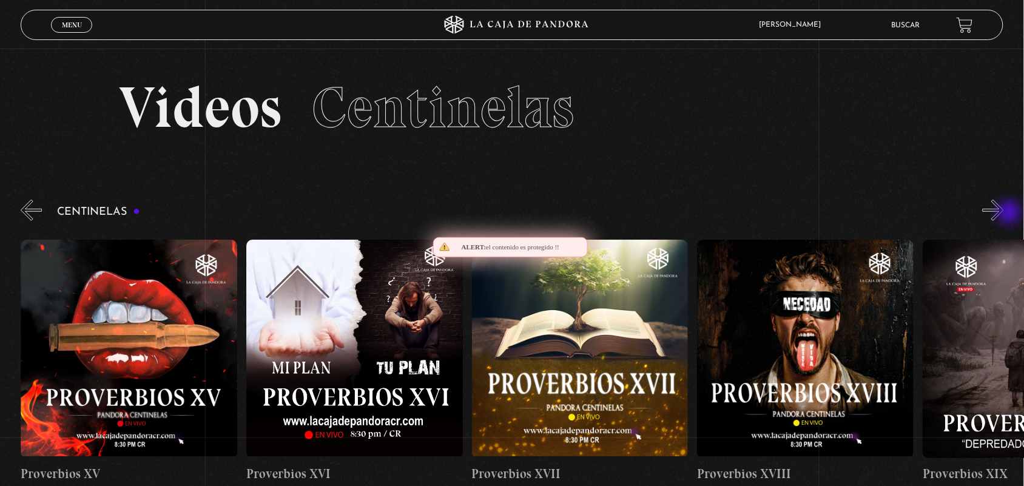
click at [1004, 214] on button "»" at bounding box center [993, 210] width 21 height 21
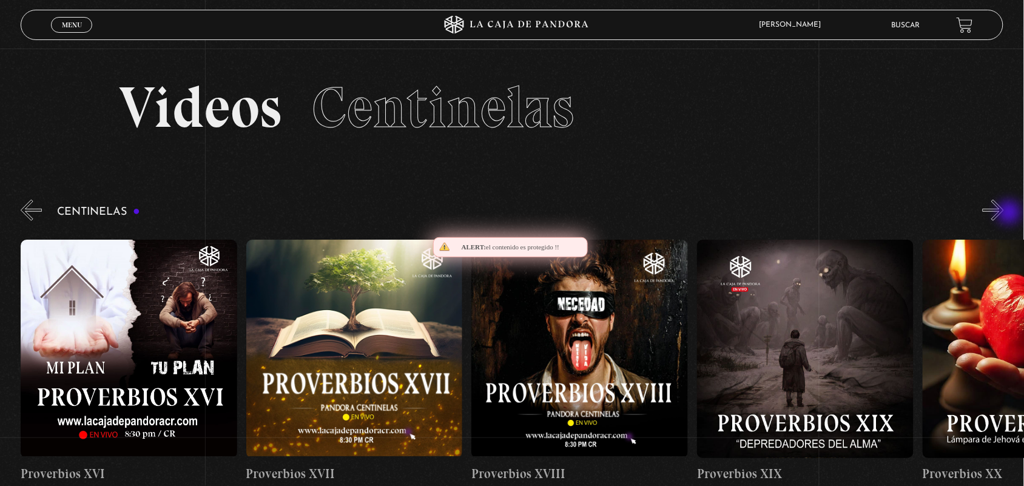
click at [1004, 214] on button "»" at bounding box center [993, 210] width 21 height 21
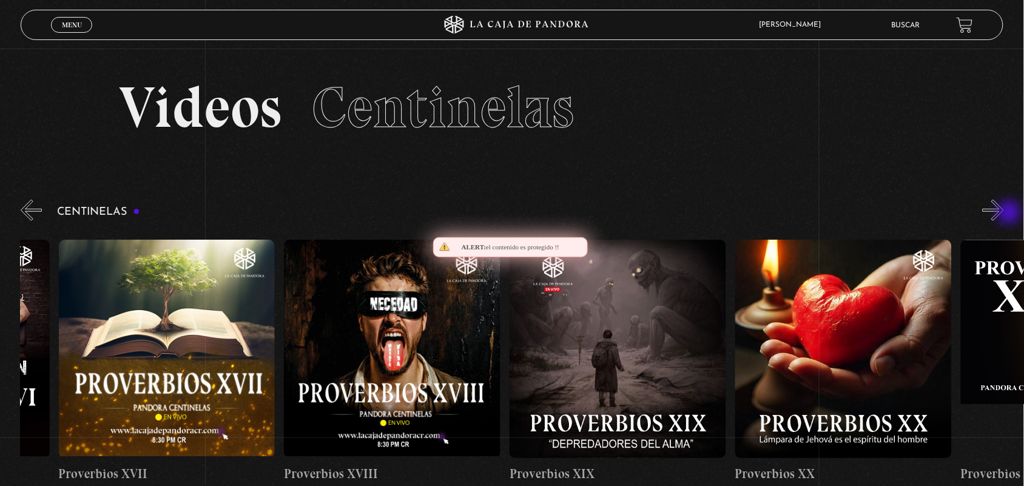
click at [1004, 214] on button "»" at bounding box center [993, 210] width 21 height 21
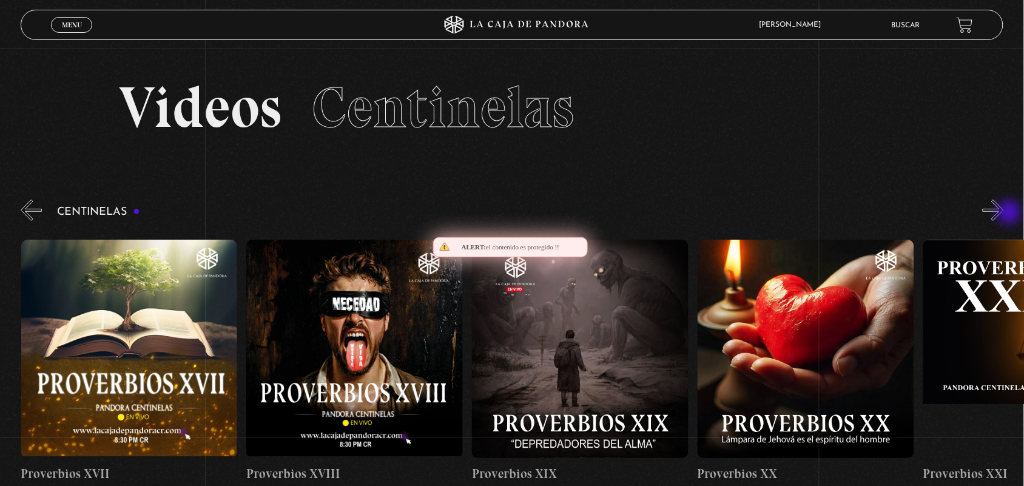
click at [1004, 214] on button "»" at bounding box center [993, 210] width 21 height 21
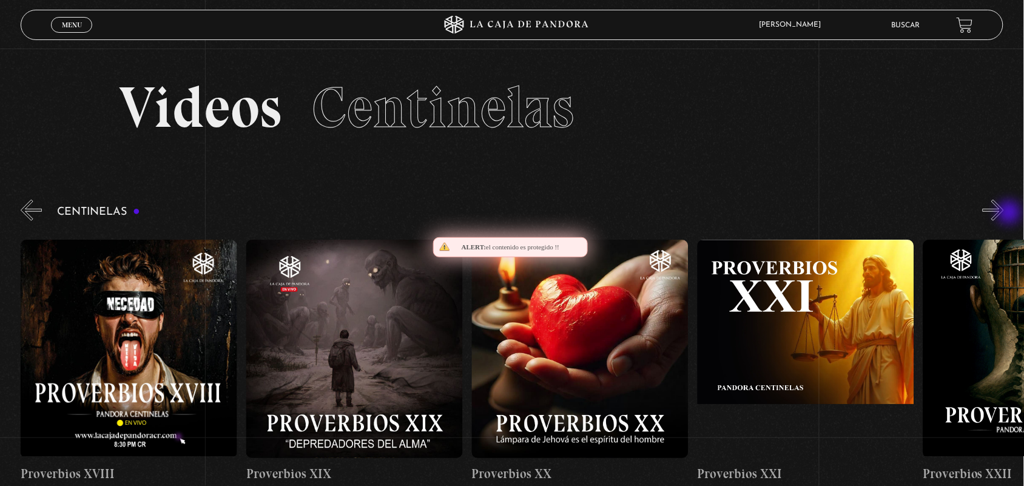
click at [1004, 214] on button "»" at bounding box center [993, 210] width 21 height 21
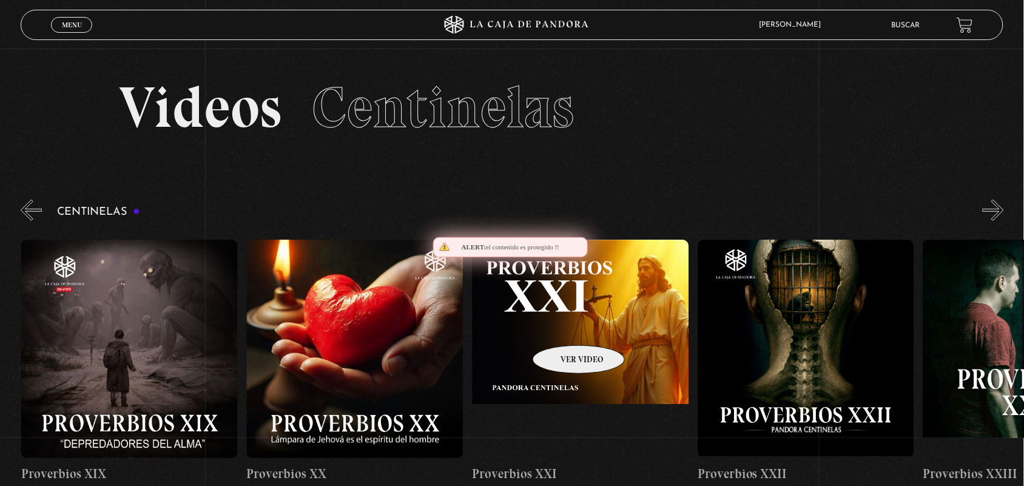
scroll to position [0, 4736]
click at [564, 340] on figure at bounding box center [580, 349] width 217 height 218
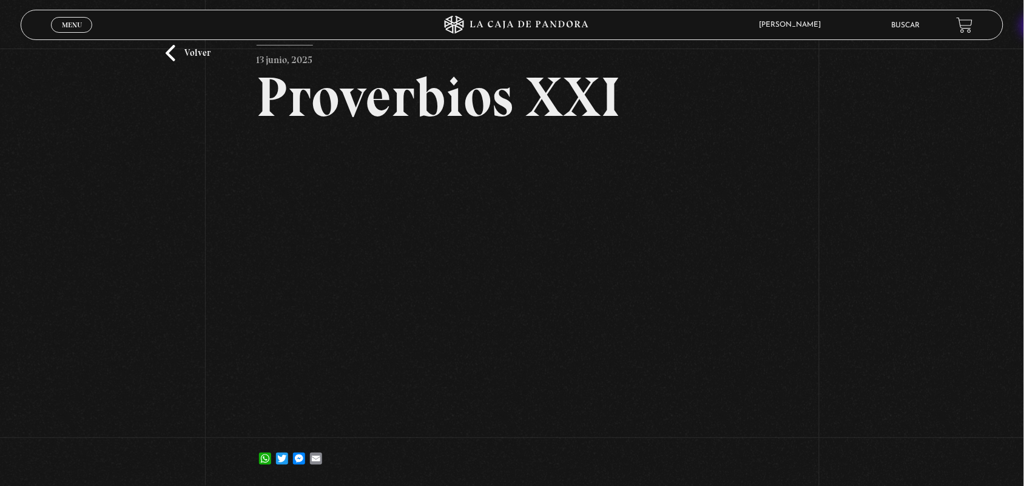
scroll to position [55, 0]
